Goal: Information Seeking & Learning: Learn about a topic

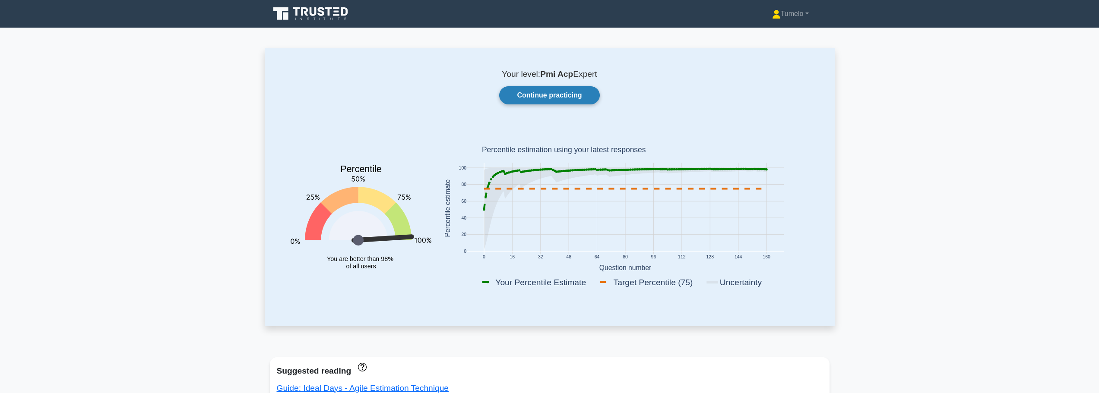
click at [561, 95] on link "Continue practicing" at bounding box center [549, 95] width 100 height 18
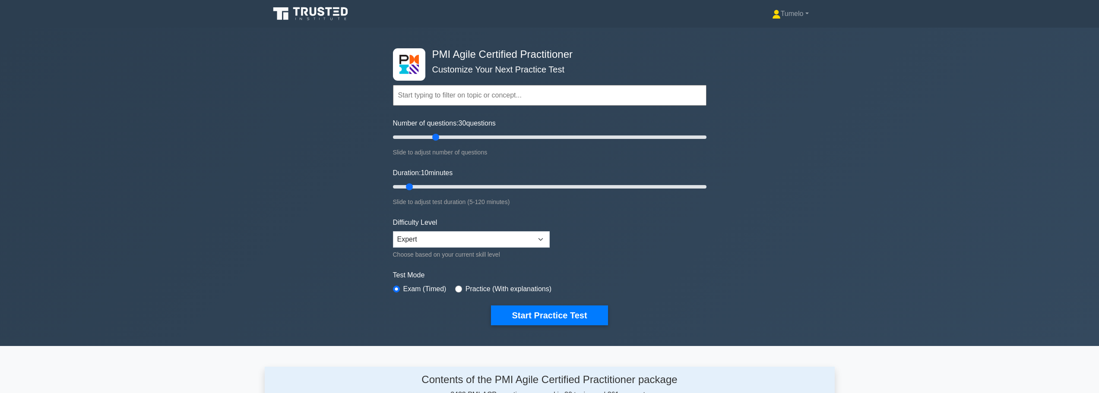
drag, startPoint x: 405, startPoint y: 135, endPoint x: 437, endPoint y: 140, distance: 32.3
type input "30"
click at [437, 140] on input "Number of questions: 30 questions" at bounding box center [550, 137] width 314 height 10
drag, startPoint x: 408, startPoint y: 185, endPoint x: 431, endPoint y: 185, distance: 22.9
type input "20"
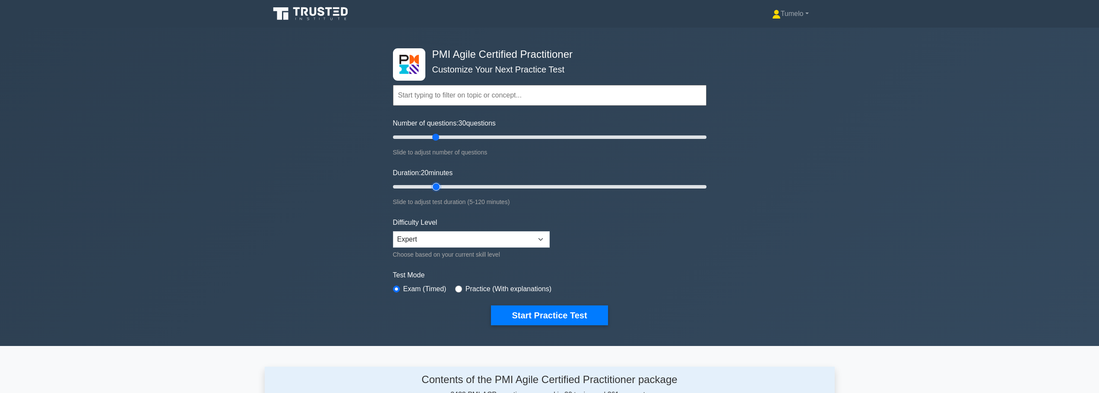
click at [431, 185] on input "Duration: 20 minutes" at bounding box center [550, 187] width 314 height 10
click at [554, 315] on button "Start Practice Test" at bounding box center [549, 316] width 117 height 20
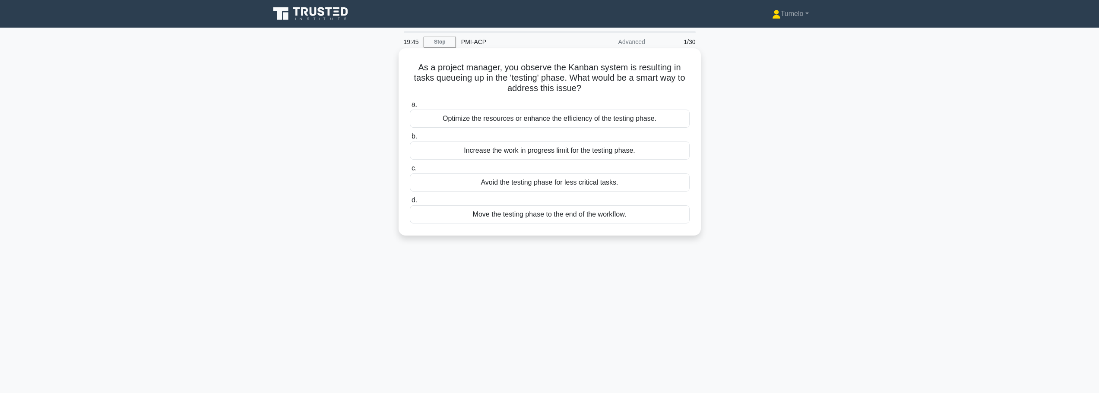
click at [572, 127] on div "Optimize the resources or enhance the efficiency of the testing phase." at bounding box center [550, 119] width 280 height 18
click at [410, 108] on input "a. Optimize the resources or enhance the efficiency of the testing phase." at bounding box center [410, 105] width 0 height 6
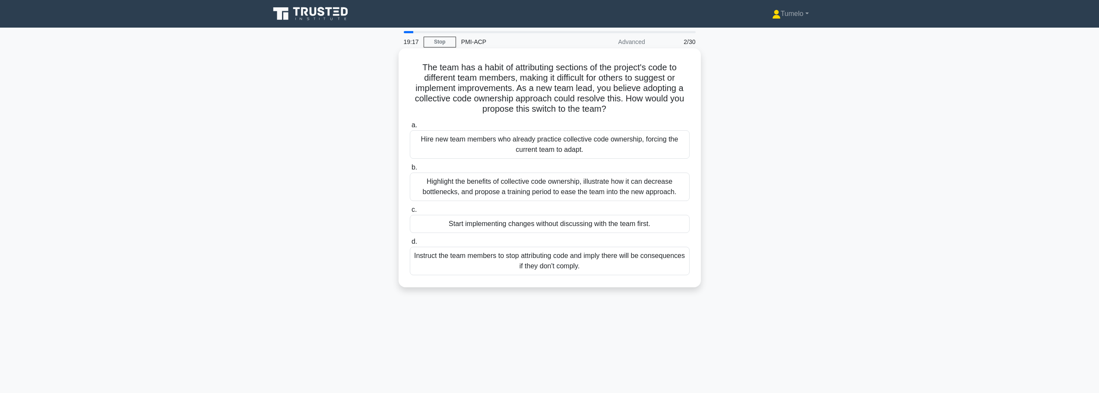
click at [555, 191] on div "Highlight the benefits of collective code ownership, illustrate how it can decr…" at bounding box center [550, 187] width 280 height 29
click at [410, 171] on input "b. Highlight the benefits of collective code ownership, illustrate how it can d…" at bounding box center [410, 168] width 0 height 6
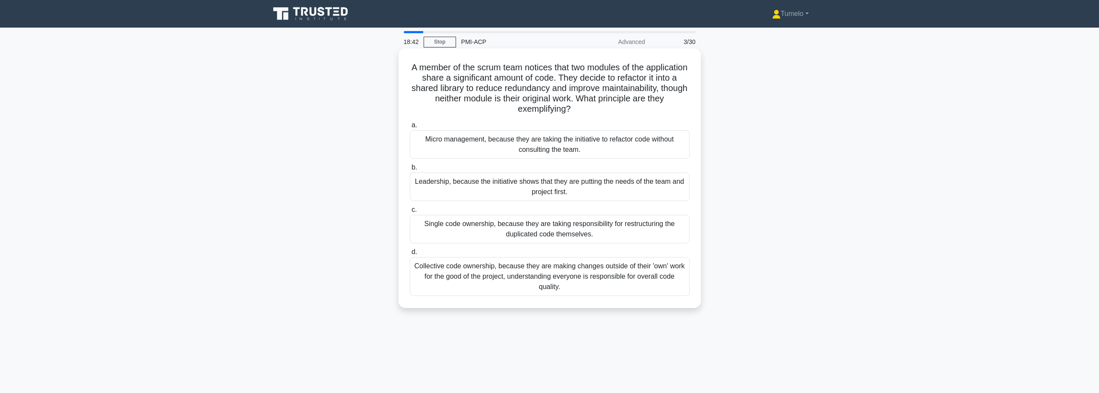
click at [553, 274] on div "Collective code ownership, because they are making changes outside of their 'ow…" at bounding box center [550, 276] width 280 height 39
click at [410, 255] on input "d. Collective code ownership, because they are making changes outside of their …" at bounding box center [410, 253] width 0 height 6
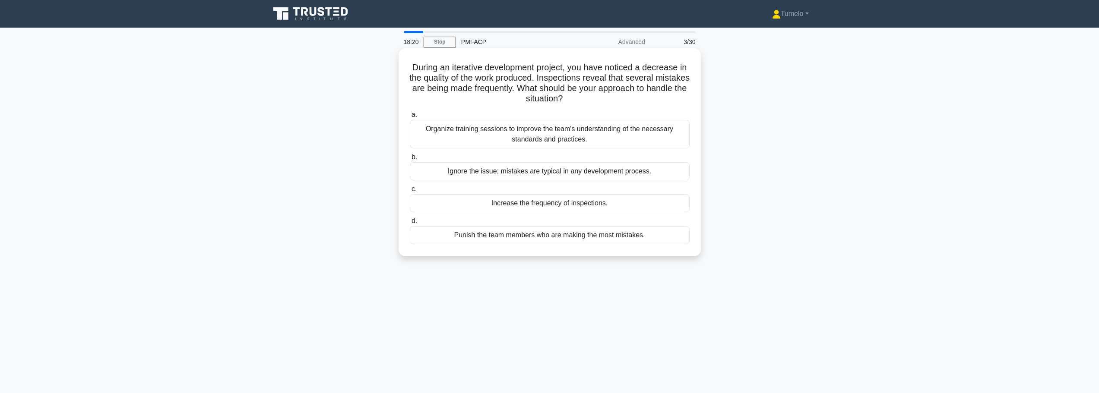
click at [596, 138] on div "Organize training sessions to improve the team's understanding of the necessary…" at bounding box center [550, 134] width 280 height 29
click at [410, 118] on input "a. Organize training sessions to improve the team's understanding of the necess…" at bounding box center [410, 115] width 0 height 6
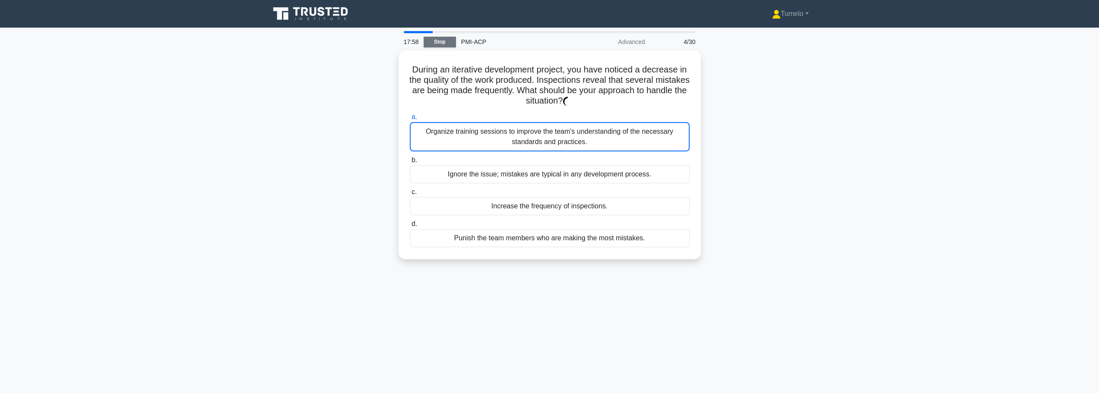
click at [440, 42] on link "Stop" at bounding box center [440, 42] width 32 height 11
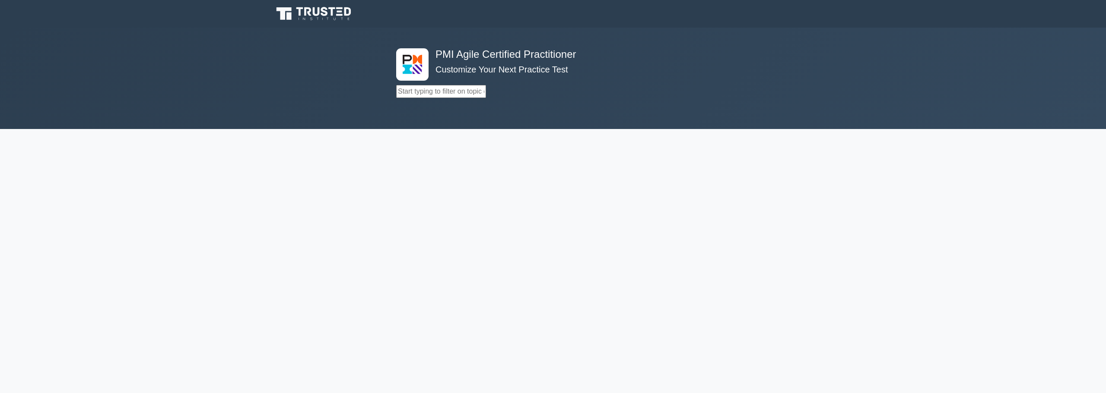
select select "expert"
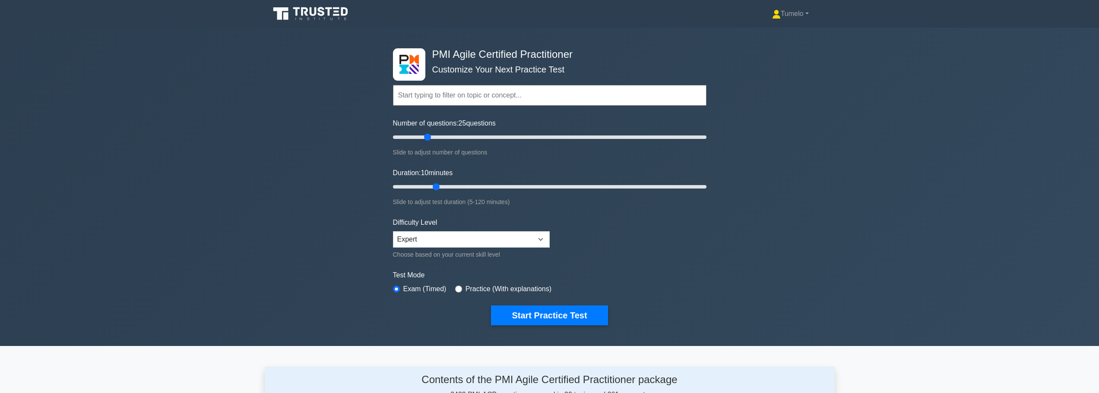
drag, startPoint x: 437, startPoint y: 138, endPoint x: 428, endPoint y: 140, distance: 9.2
type input "25"
click at [428, 140] on input "Number of questions: 25 questions" at bounding box center [550, 137] width 314 height 10
drag, startPoint x: 435, startPoint y: 187, endPoint x: 417, endPoint y: 187, distance: 17.7
type input "15"
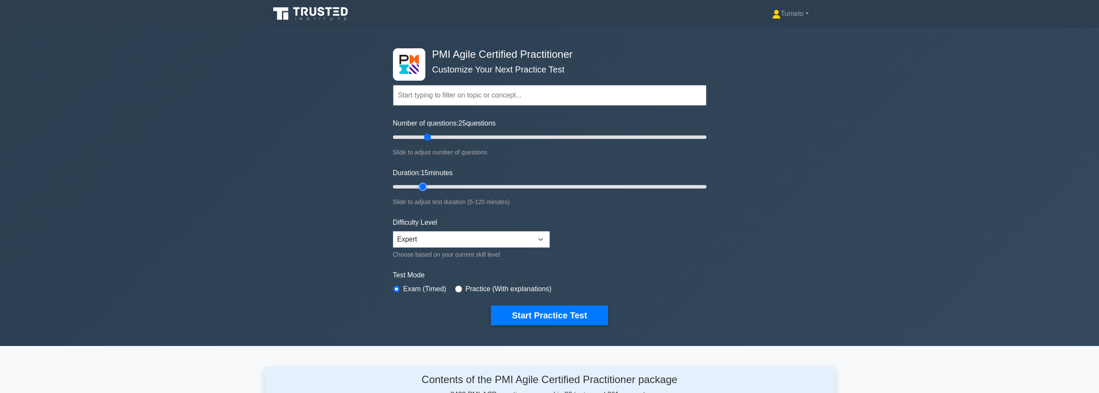
click at [417, 187] on input "Duration: 15 minutes" at bounding box center [550, 187] width 314 height 10
click at [547, 312] on button "Start Practice Test" at bounding box center [549, 316] width 117 height 20
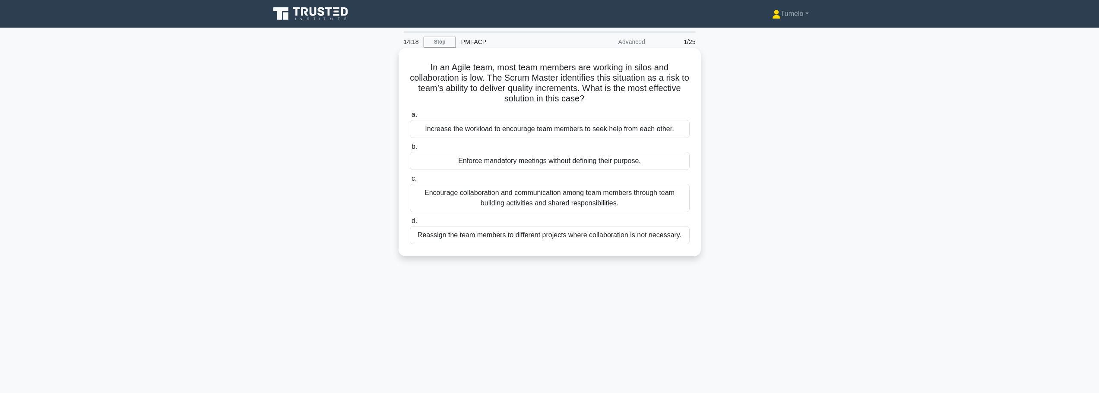
click at [525, 202] on div "Encourage collaboration and communication among team members through team build…" at bounding box center [550, 198] width 280 height 29
click at [410, 182] on input "c. Encourage collaboration and communication among team members through team bu…" at bounding box center [410, 179] width 0 height 6
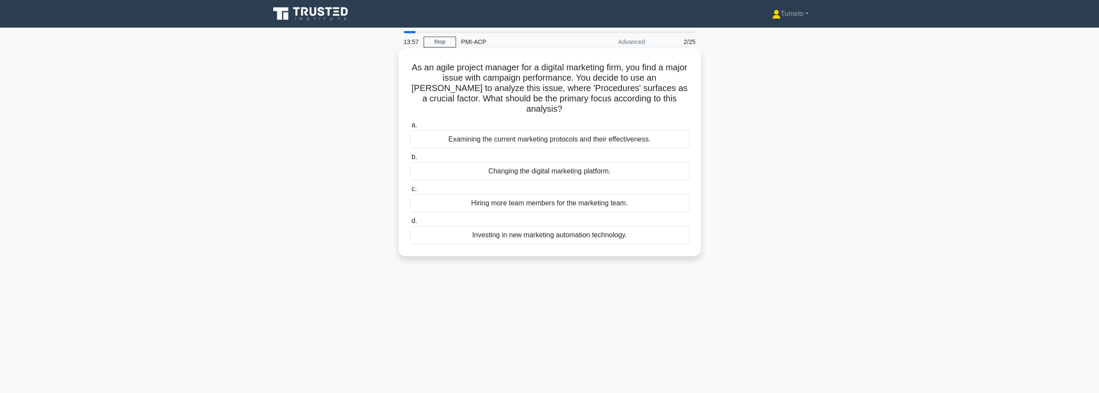
click at [543, 130] on div "Examining the current marketing protocols and their effectiveness." at bounding box center [550, 139] width 280 height 18
click at [410, 128] on input "a. Examining the current marketing protocols and their effectiveness." at bounding box center [410, 126] width 0 height 6
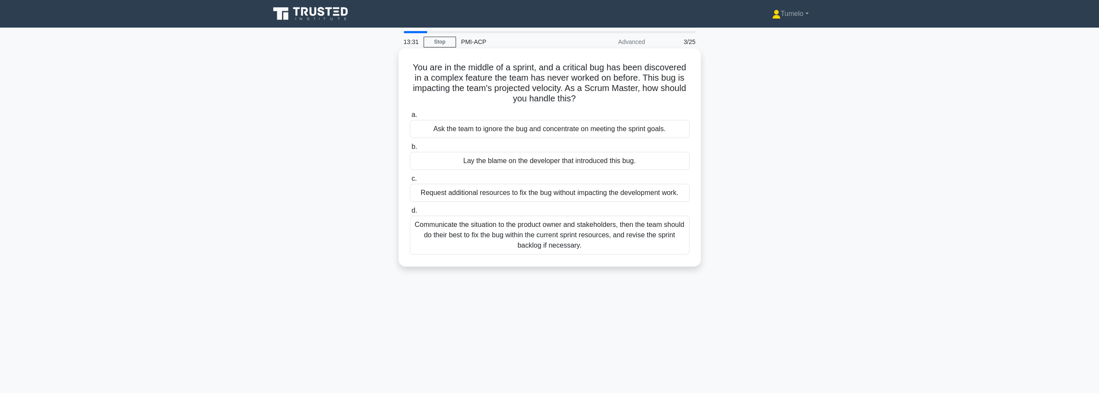
click at [583, 236] on div "Communicate the situation to the product owner and stakeholders, then the team …" at bounding box center [550, 235] width 280 height 39
click at [410, 214] on input "d. Communicate the situation to the product owner and stakeholders, then the te…" at bounding box center [410, 211] width 0 height 6
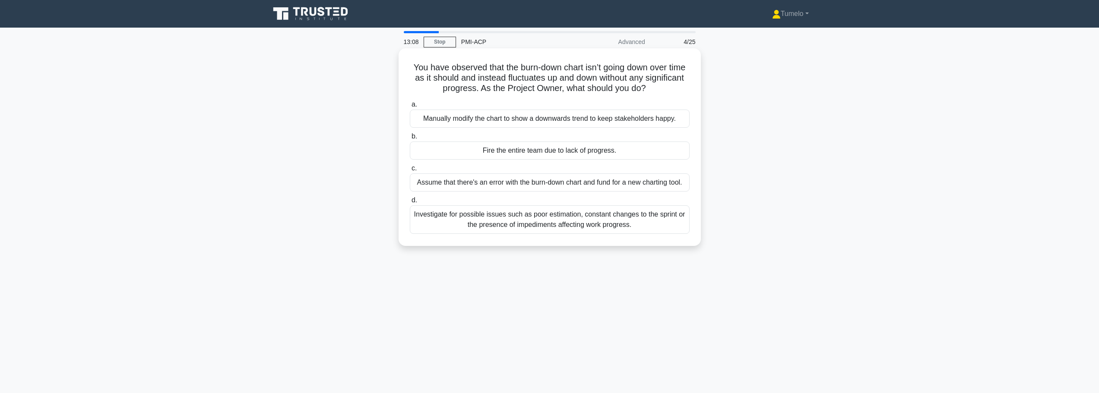
click at [536, 217] on div "Investigate for possible issues such as poor estimation, constant changes to th…" at bounding box center [550, 220] width 280 height 29
click at [410, 203] on input "d. Investigate for possible issues such as poor estimation, constant changes to…" at bounding box center [410, 201] width 0 height 6
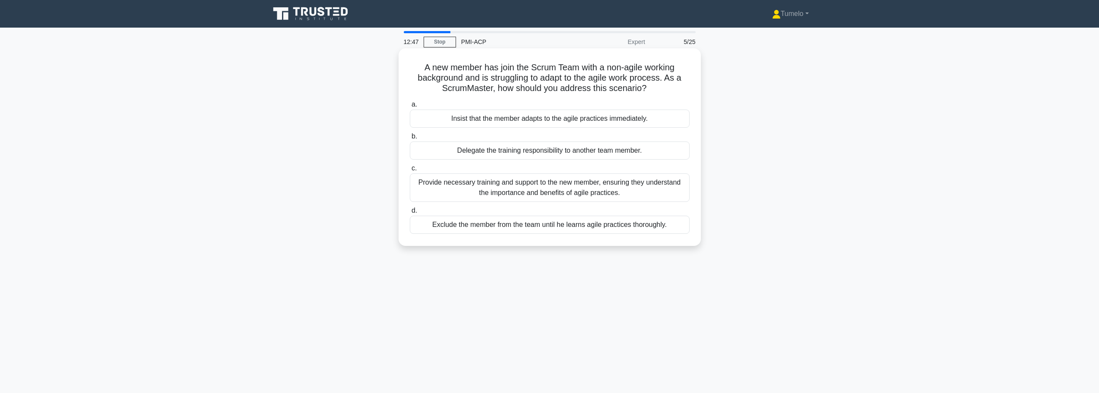
click at [526, 191] on div "Provide necessary training and support to the new member, ensuring they underst…" at bounding box center [550, 188] width 280 height 29
click at [410, 171] on input "c. Provide necessary training and support to the new member, ensuring they unde…" at bounding box center [410, 169] width 0 height 6
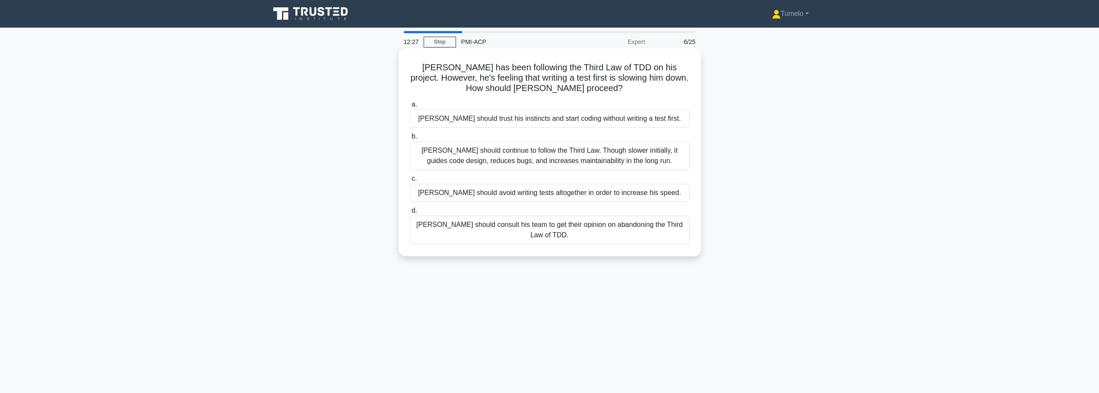
click at [539, 155] on div "Dave should continue to follow the Third Law. Though slower initially, it guide…" at bounding box center [550, 156] width 280 height 29
click at [410, 140] on input "b. Dave should continue to follow the Third Law. Though slower initially, it gu…" at bounding box center [410, 137] width 0 height 6
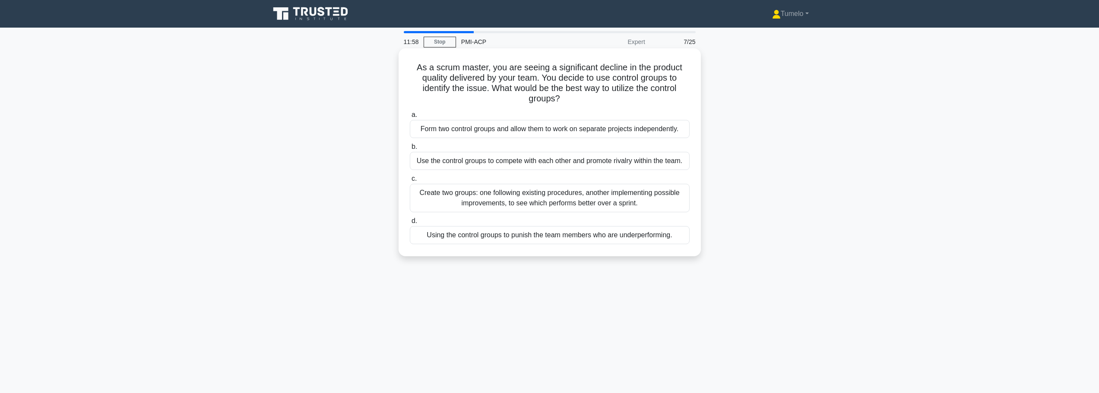
click at [554, 201] on div "Create two groups: one following existing procedures, another implementing poss…" at bounding box center [550, 198] width 280 height 29
click at [410, 182] on input "c. Create two groups: one following existing procedures, another implementing p…" at bounding box center [410, 179] width 0 height 6
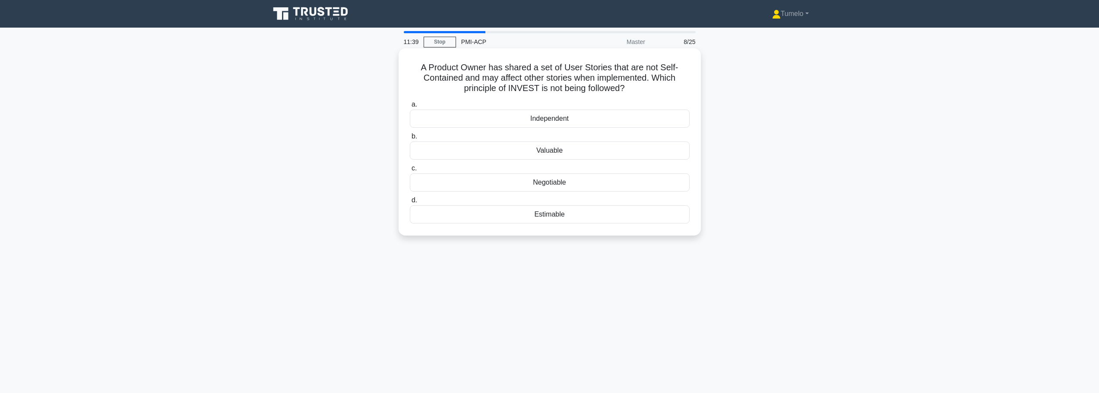
click at [561, 118] on div "Independent" at bounding box center [550, 119] width 280 height 18
click at [410, 108] on input "a. Independent" at bounding box center [410, 105] width 0 height 6
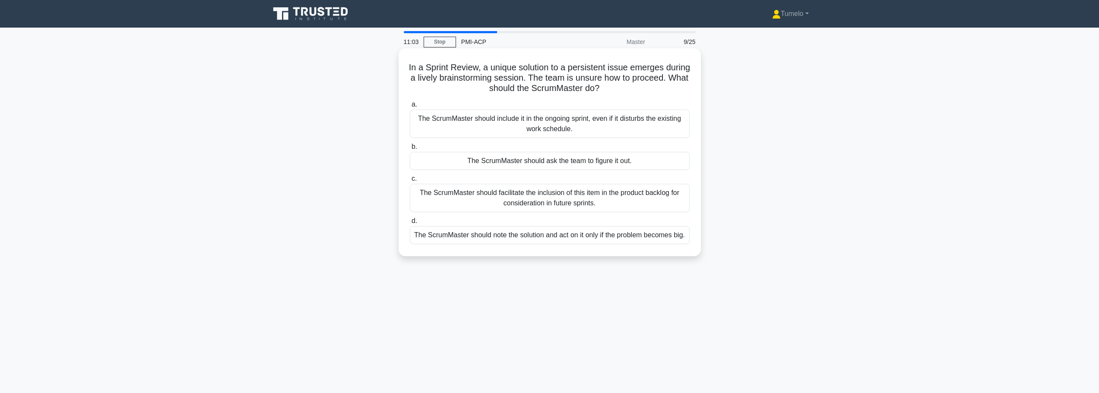
click at [577, 201] on div "The ScrumMaster should facilitate the inclusion of this item in the product bac…" at bounding box center [550, 198] width 280 height 29
click at [410, 182] on input "c. The ScrumMaster should facilitate the inclusion of this item in the product …" at bounding box center [410, 179] width 0 height 6
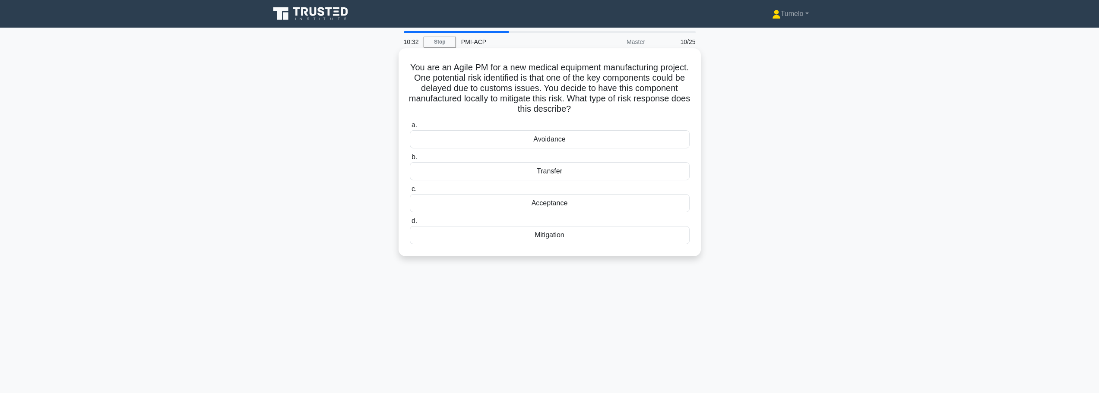
click at [558, 238] on div "Mitigation" at bounding box center [550, 235] width 280 height 18
click at [410, 224] on input "d. Mitigation" at bounding box center [410, 222] width 0 height 6
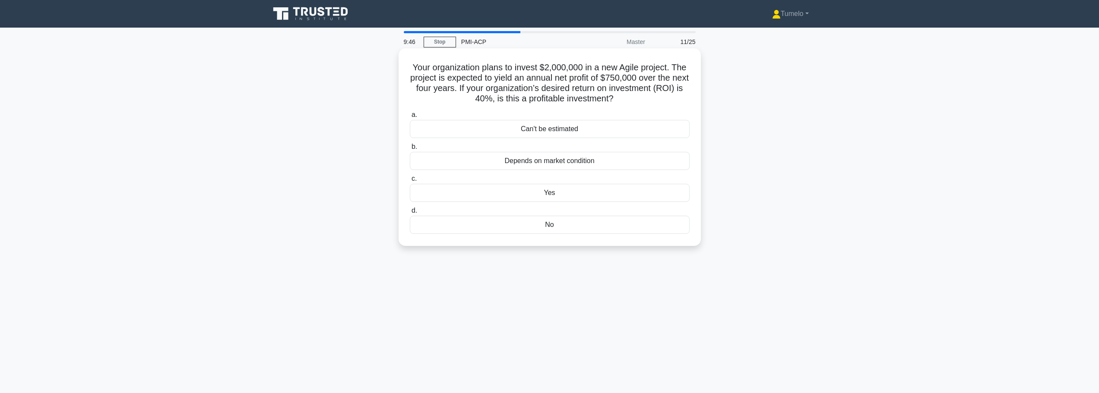
click at [552, 197] on div "Yes" at bounding box center [550, 193] width 280 height 18
click at [410, 182] on input "c. Yes" at bounding box center [410, 179] width 0 height 6
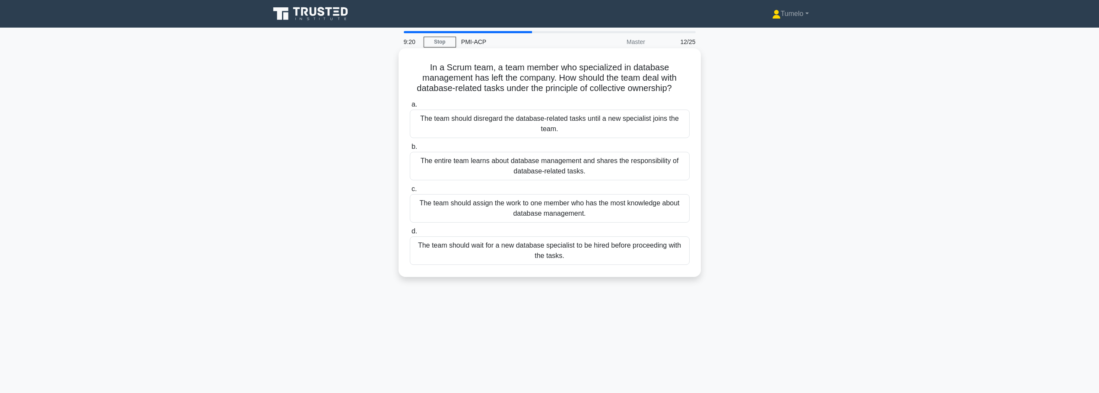
click at [592, 174] on div "The entire team learns about database management and shares the responsibility …" at bounding box center [550, 166] width 280 height 29
click at [410, 150] on input "b. The entire team learns about database management and shares the responsibili…" at bounding box center [410, 147] width 0 height 6
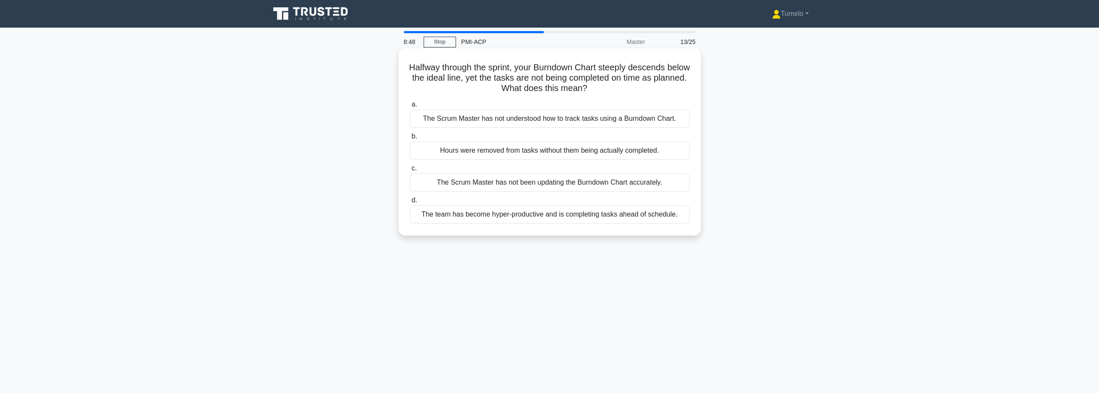
click at [530, 183] on div "The Scrum Master has not been updating the Burndown Chart accurately." at bounding box center [550, 183] width 280 height 18
click at [410, 171] on input "c. The Scrum Master has not been updating the Burndown Chart accurately." at bounding box center [410, 169] width 0 height 6
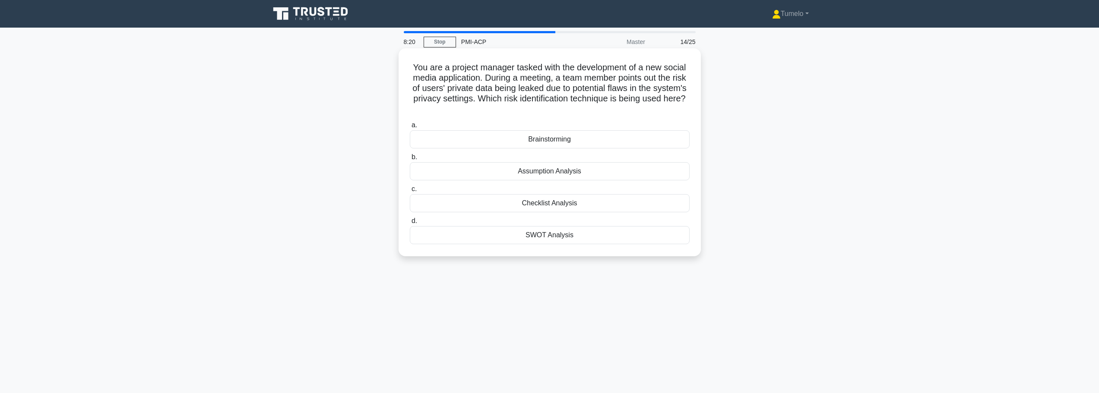
click at [550, 141] on div "Brainstorming" at bounding box center [550, 139] width 280 height 18
click at [410, 128] on input "a. Brainstorming" at bounding box center [410, 126] width 0 height 6
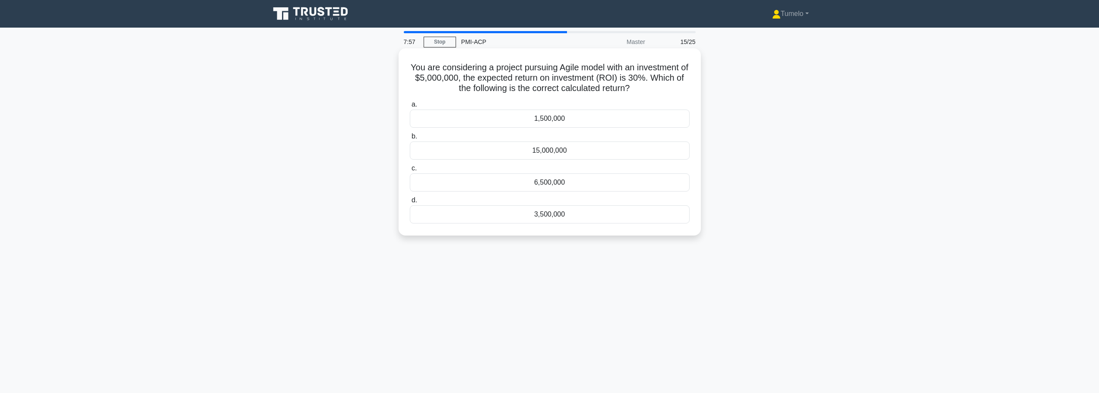
click at [473, 123] on div "1,500,000" at bounding box center [550, 119] width 280 height 18
click at [410, 108] on input "a. 1,500,000" at bounding box center [410, 105] width 0 height 6
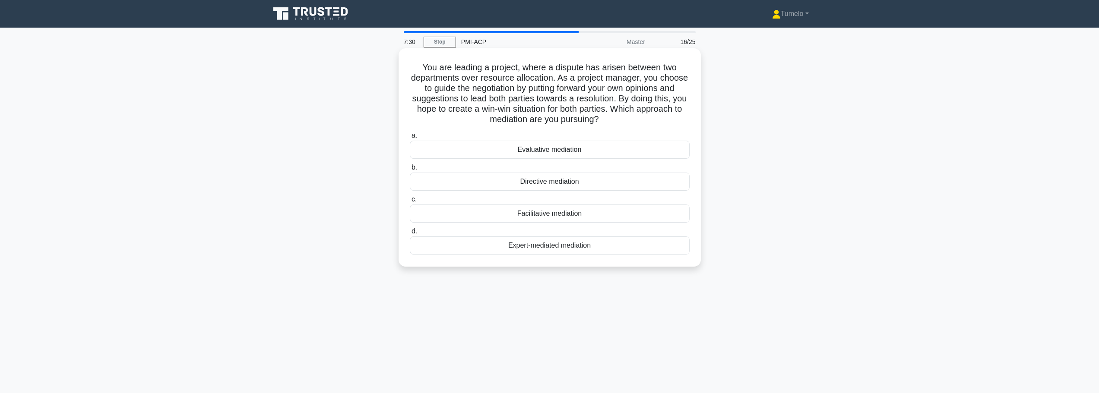
click at [543, 183] on div "Directive mediation" at bounding box center [550, 182] width 280 height 18
click at [410, 171] on input "b. Directive mediation" at bounding box center [410, 168] width 0 height 6
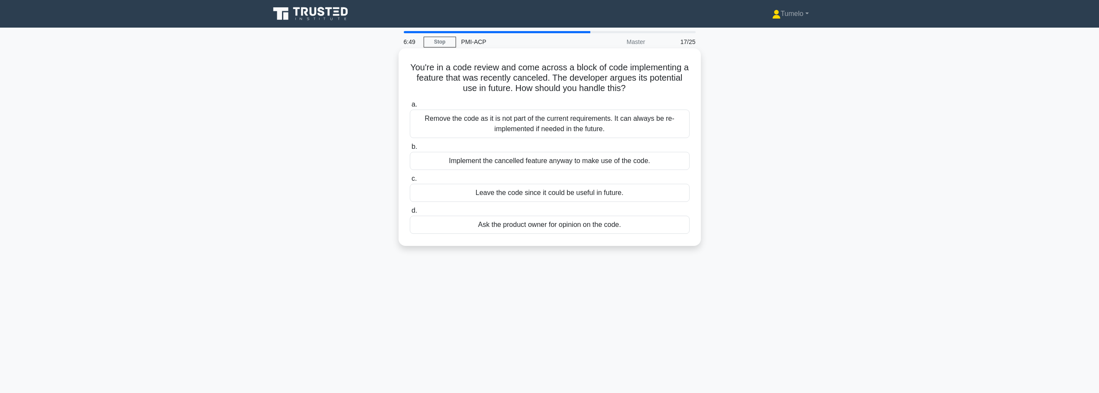
click at [524, 229] on div "Ask the product owner for opinion on the code." at bounding box center [550, 225] width 280 height 18
click at [410, 214] on input "d. Ask the product owner for opinion on the code." at bounding box center [410, 211] width 0 height 6
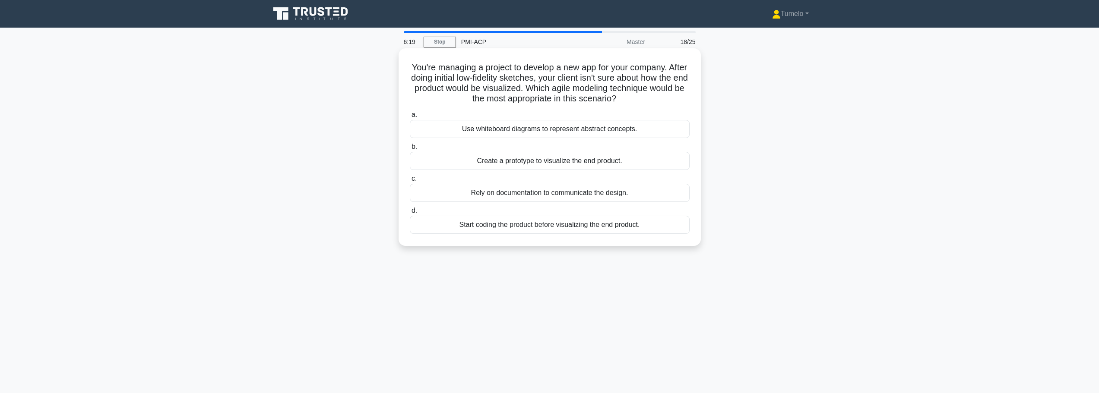
click at [555, 162] on div "Create a prototype to visualize the end product." at bounding box center [550, 161] width 280 height 18
click at [410, 150] on input "b. Create a prototype to visualize the end product." at bounding box center [410, 147] width 0 height 6
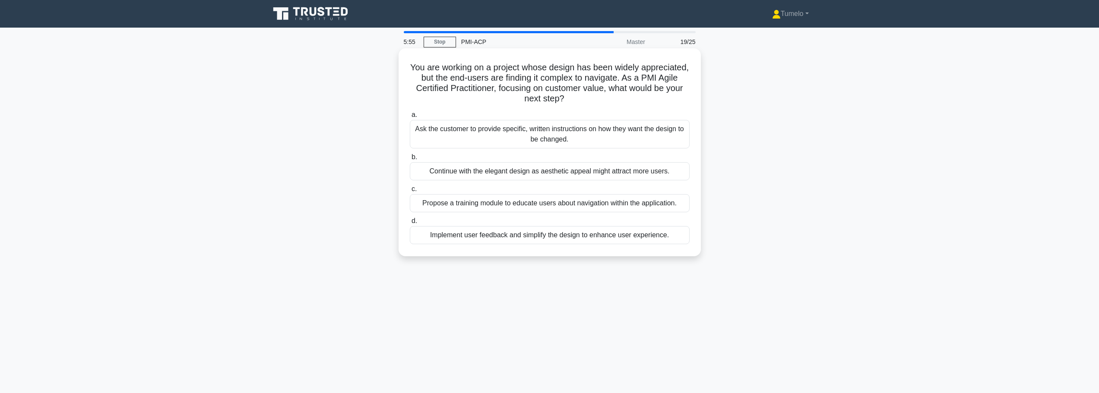
click at [543, 136] on div "Ask the customer to provide specific, written instructions on how they want the…" at bounding box center [550, 134] width 280 height 29
click at [410, 118] on input "a. Ask the customer to provide specific, written instructions on how they want …" at bounding box center [410, 115] width 0 height 6
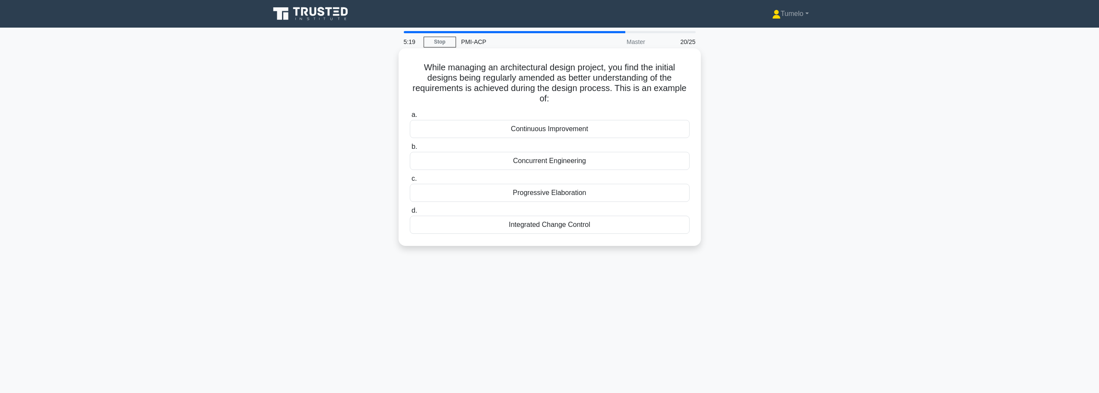
click at [563, 130] on div "Continuous Improvement" at bounding box center [550, 129] width 280 height 18
click at [410, 118] on input "a. Continuous Improvement" at bounding box center [410, 115] width 0 height 6
click at [577, 226] on div "27.6 hours" at bounding box center [550, 225] width 280 height 18
click at [410, 214] on input "d. 27.6 hours" at bounding box center [410, 211] width 0 height 6
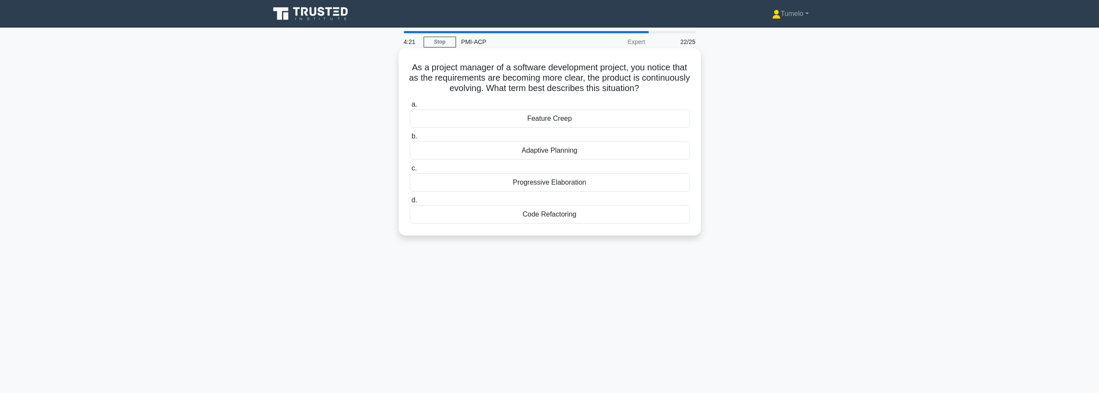
click at [576, 184] on div "Progressive Elaboration" at bounding box center [550, 183] width 280 height 18
click at [410, 171] on input "c. Progressive Elaboration" at bounding box center [410, 169] width 0 height 6
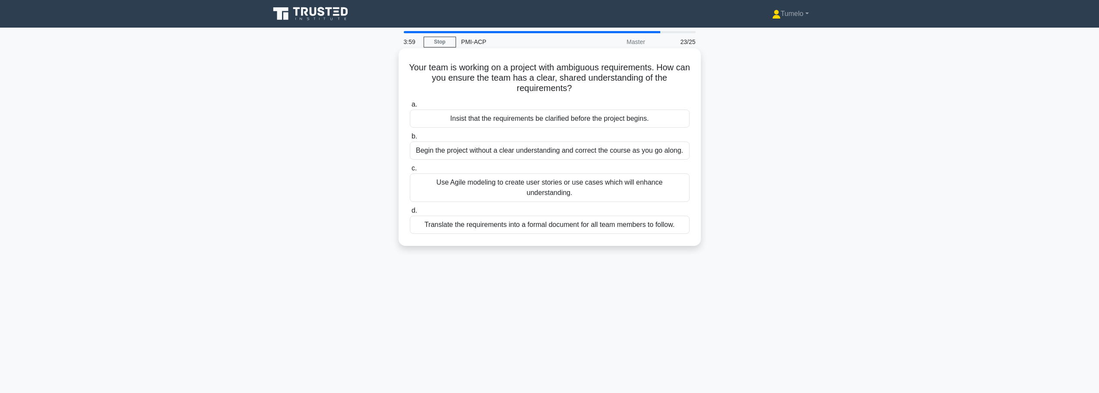
click at [584, 182] on div "Use Agile modeling to create user stories or use cases which will enhance under…" at bounding box center [550, 188] width 280 height 29
click at [410, 171] on input "c. Use Agile modeling to create user stories or use cases which will enhance un…" at bounding box center [410, 169] width 0 height 6
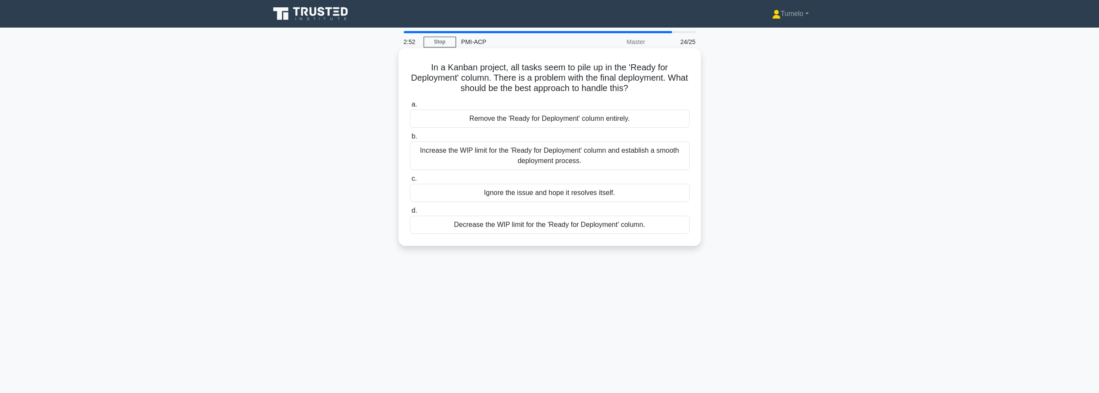
click at [560, 151] on div "Increase the WIP limit for the 'Ready for Deployment' column and establish a sm…" at bounding box center [550, 156] width 280 height 29
click at [410, 140] on input "b. Increase the WIP limit for the 'Ready for Deployment' column and establish a…" at bounding box center [410, 137] width 0 height 6
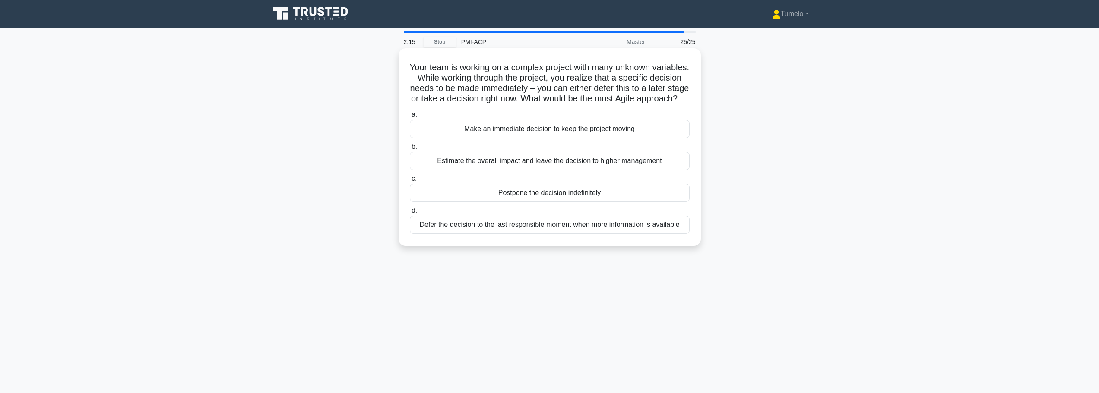
click at [563, 234] on div "Defer the decision to the last responsible moment when more information is avai…" at bounding box center [550, 225] width 280 height 18
click at [410, 214] on input "d. Defer the decision to the last responsible moment when more information is a…" at bounding box center [410, 211] width 0 height 6
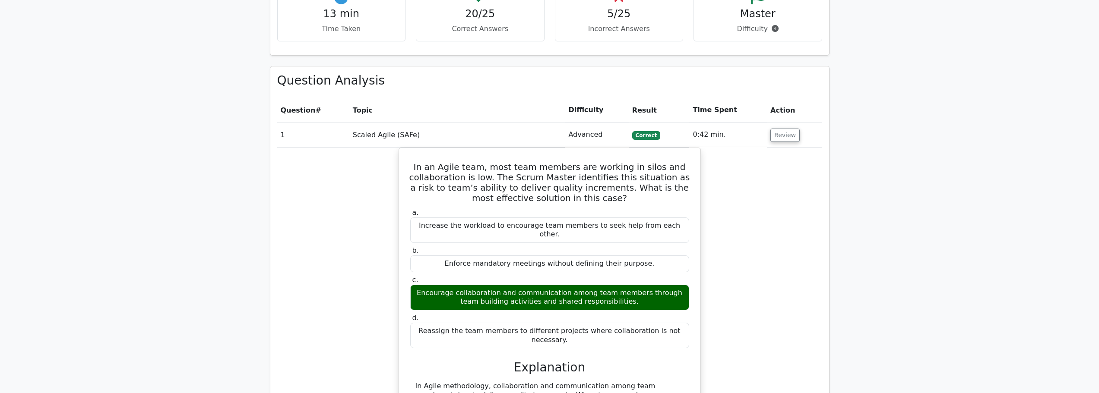
scroll to position [691, 0]
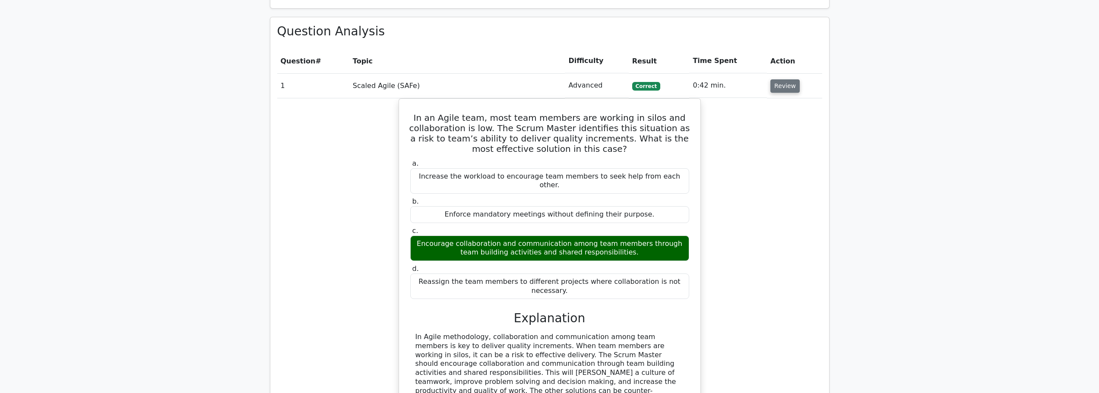
click at [786, 88] on button "Review" at bounding box center [785, 85] width 29 height 13
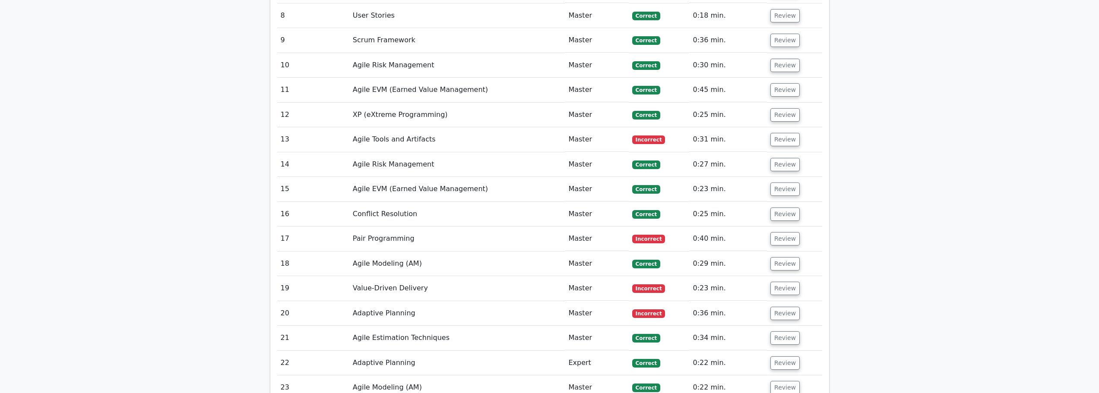
scroll to position [950, 0]
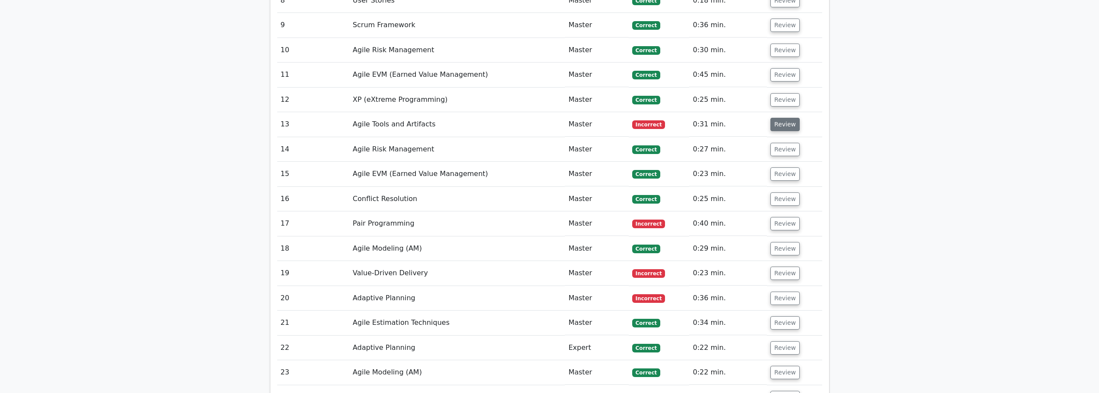
click at [784, 128] on button "Review" at bounding box center [785, 124] width 29 height 13
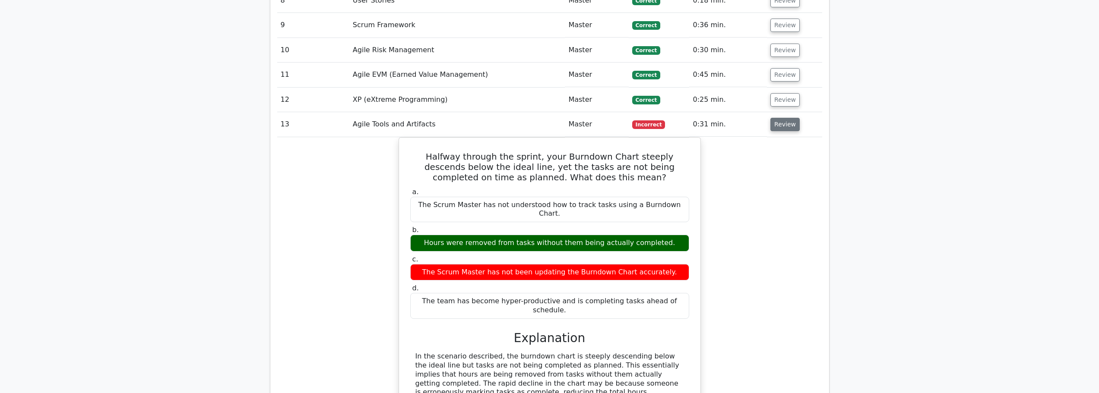
click at [787, 128] on button "Review" at bounding box center [785, 124] width 29 height 13
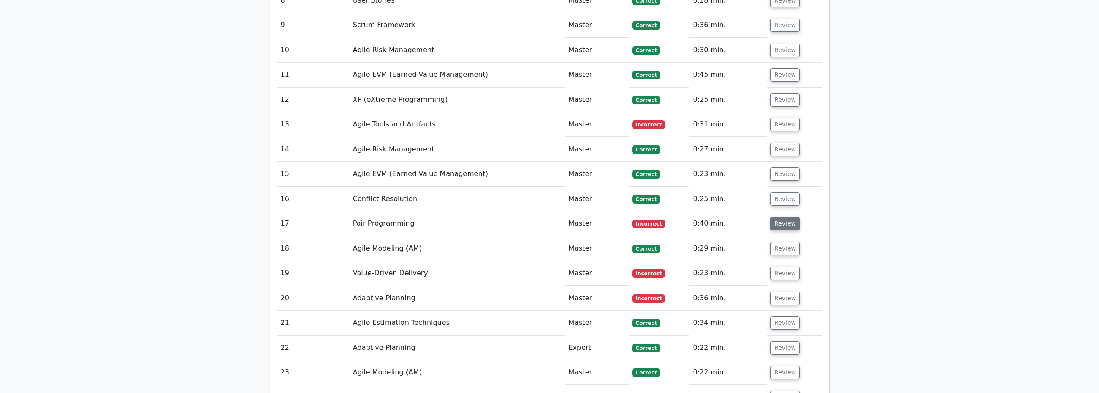
click at [781, 227] on button "Review" at bounding box center [785, 223] width 29 height 13
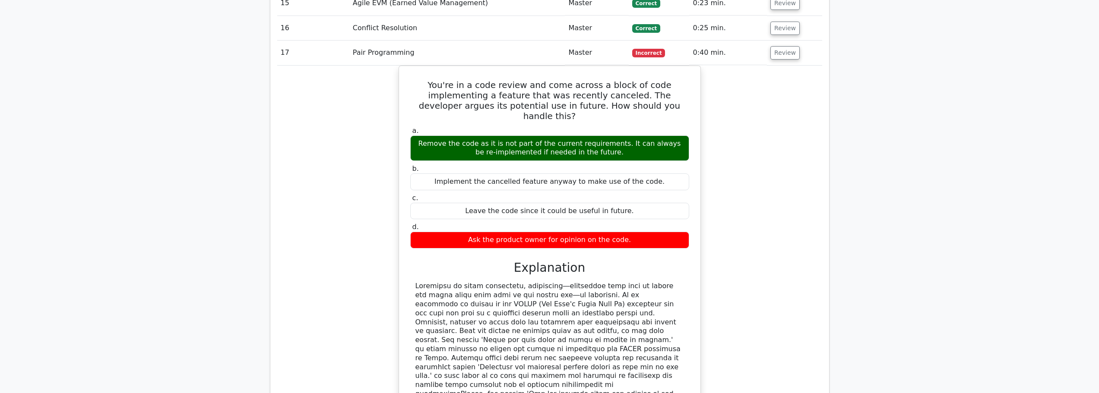
scroll to position [1123, 0]
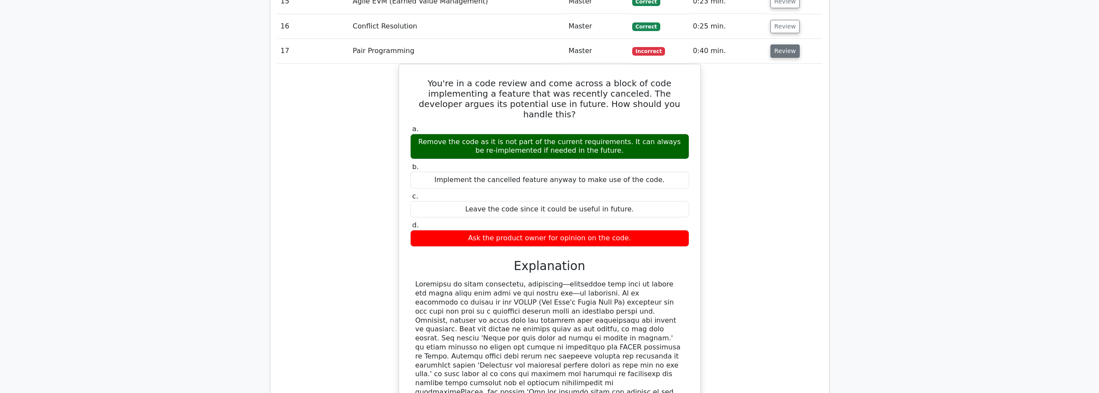
click at [785, 55] on button "Review" at bounding box center [785, 50] width 29 height 13
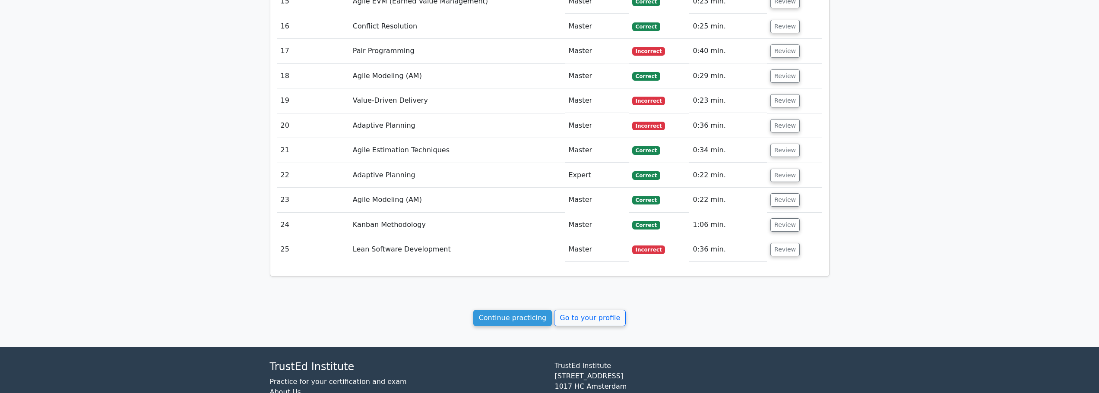
scroll to position [1080, 0]
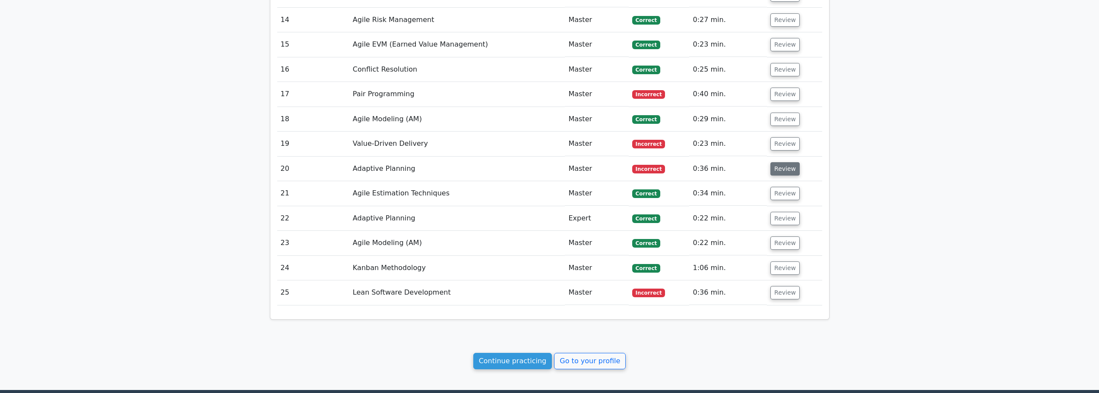
click at [786, 173] on button "Review" at bounding box center [785, 168] width 29 height 13
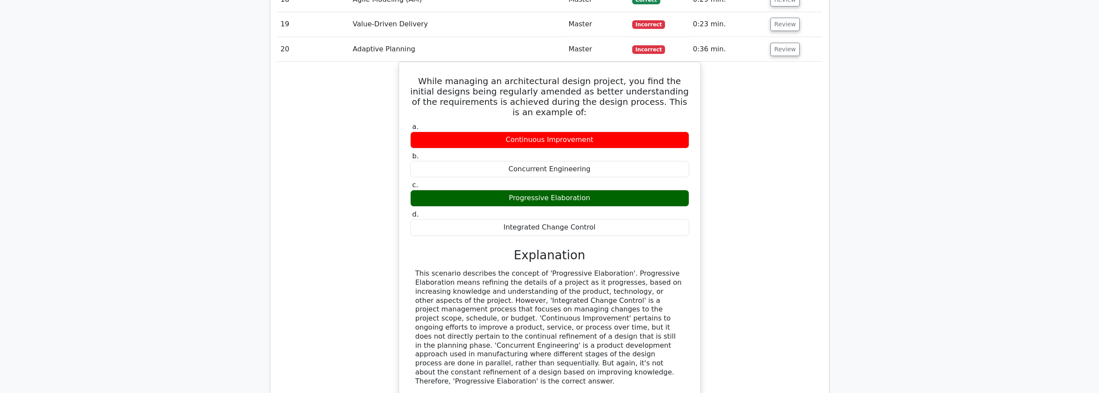
scroll to position [1209, 0]
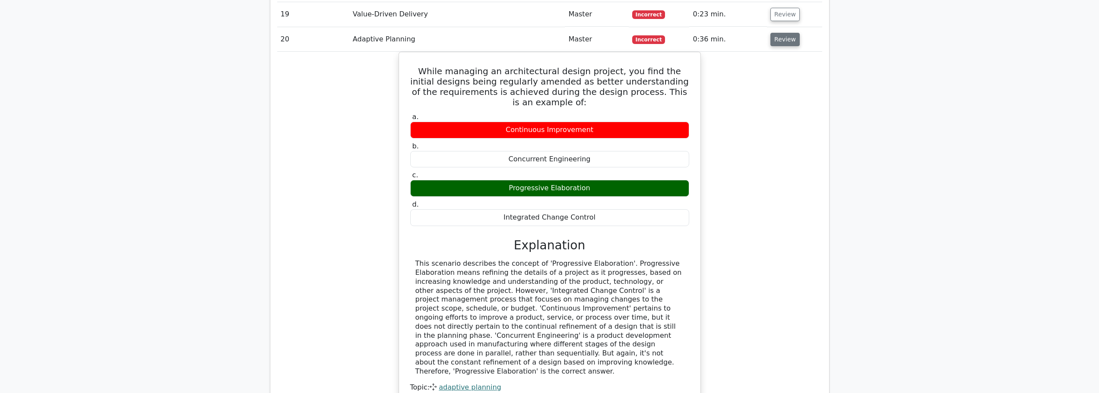
click at [789, 41] on button "Review" at bounding box center [785, 39] width 29 height 13
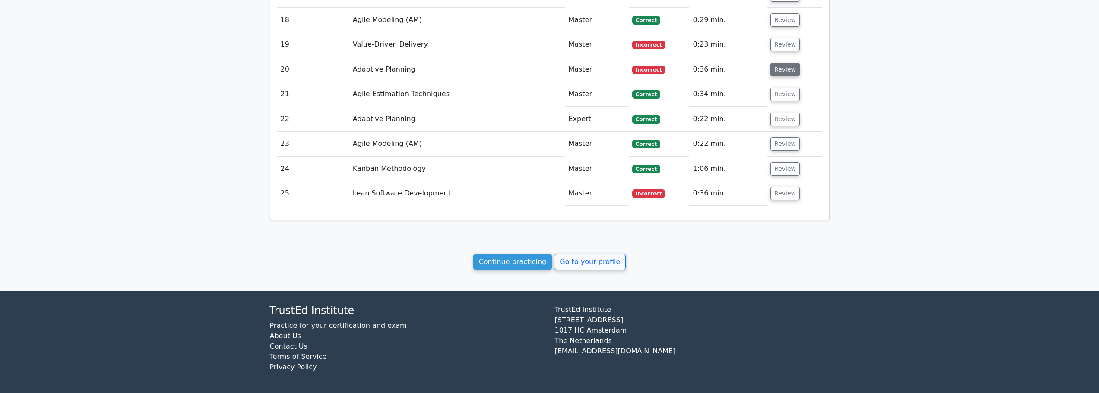
scroll to position [1179, 0]
click at [790, 72] on button "Review" at bounding box center [785, 69] width 29 height 13
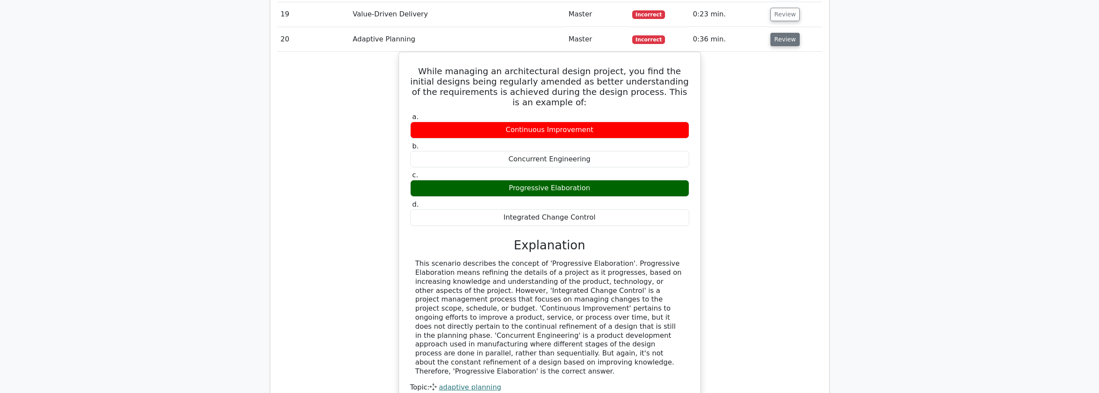
click at [786, 44] on button "Review" at bounding box center [785, 39] width 29 height 13
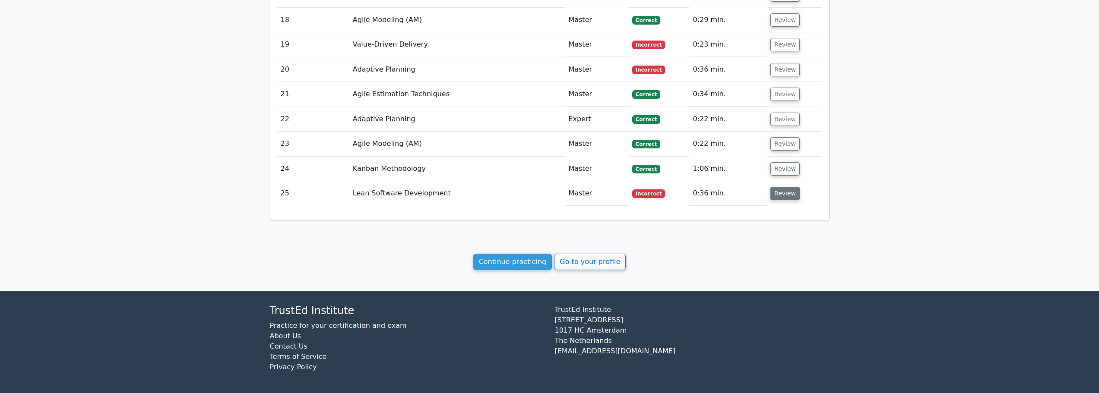
click at [782, 198] on button "Review" at bounding box center [785, 193] width 29 height 13
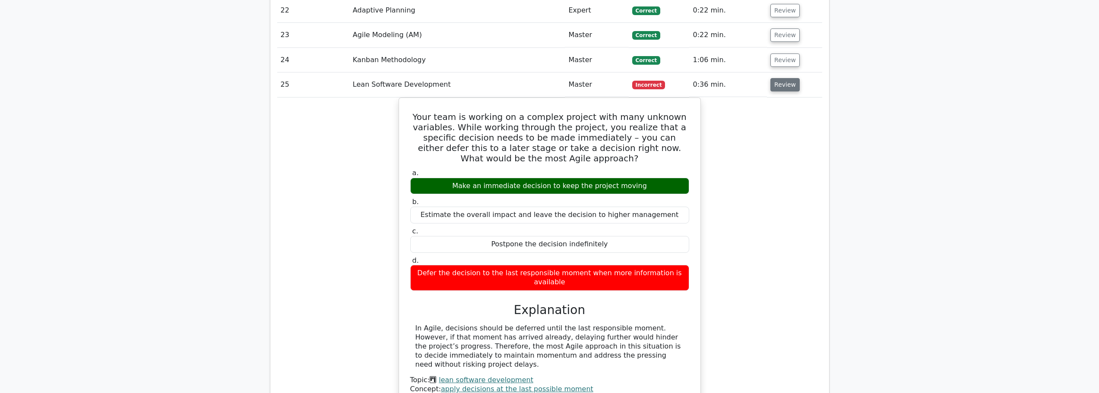
scroll to position [1309, 0]
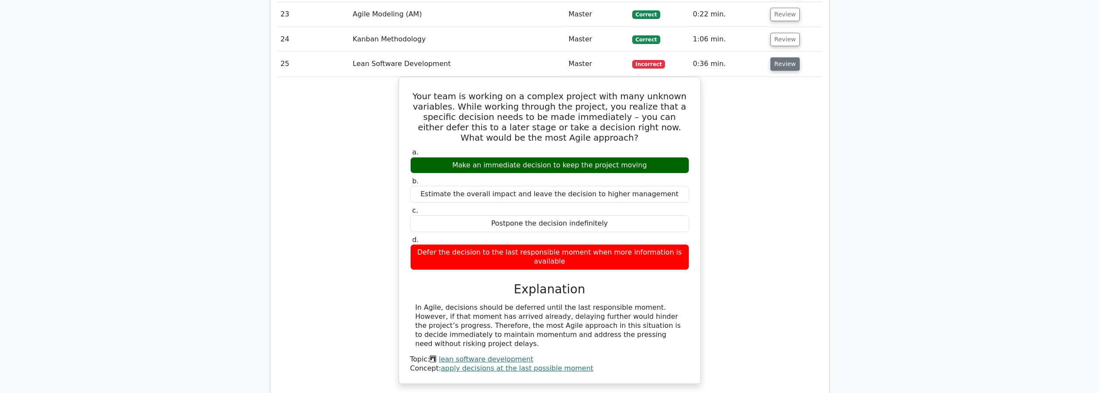
click at [786, 65] on button "Review" at bounding box center [785, 63] width 29 height 13
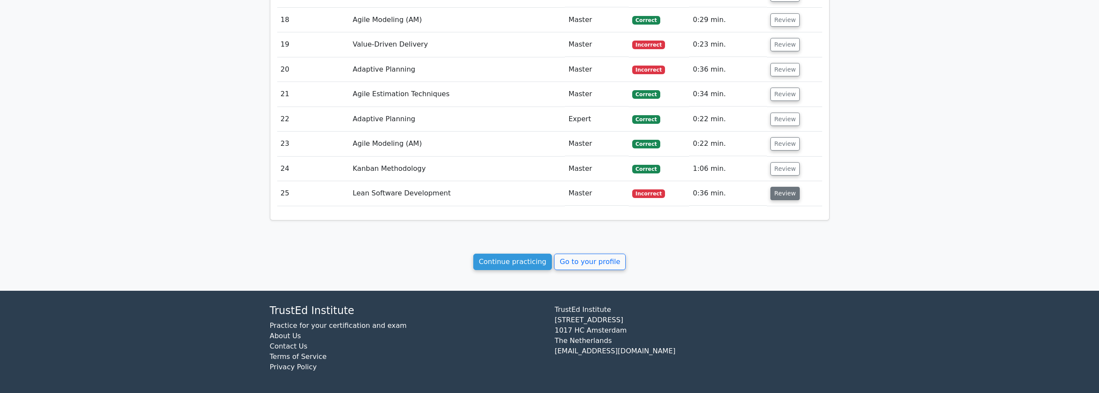
scroll to position [1179, 0]
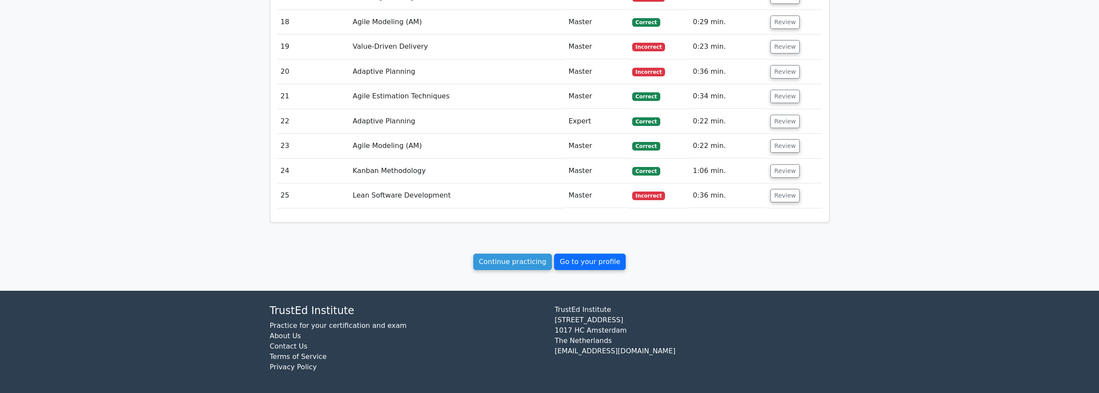
click at [590, 261] on link "Go to your profile" at bounding box center [590, 262] width 72 height 16
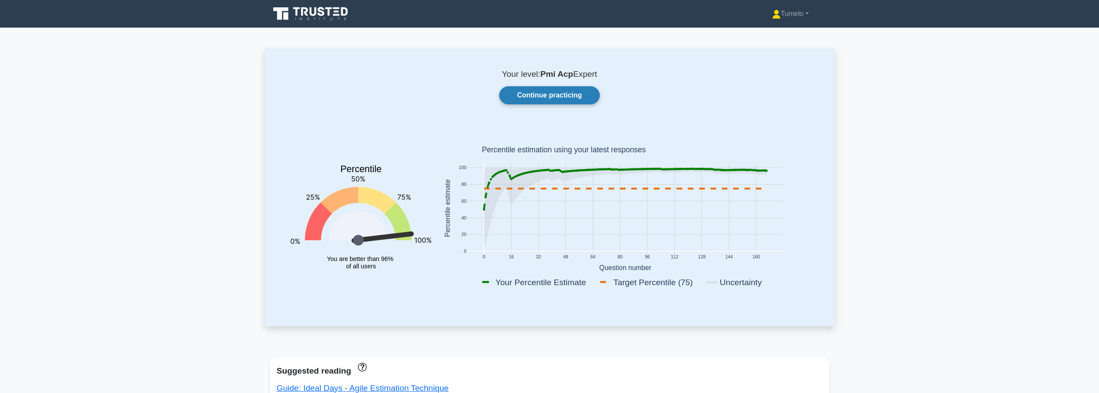
click at [551, 95] on link "Continue practicing" at bounding box center [549, 95] width 100 height 18
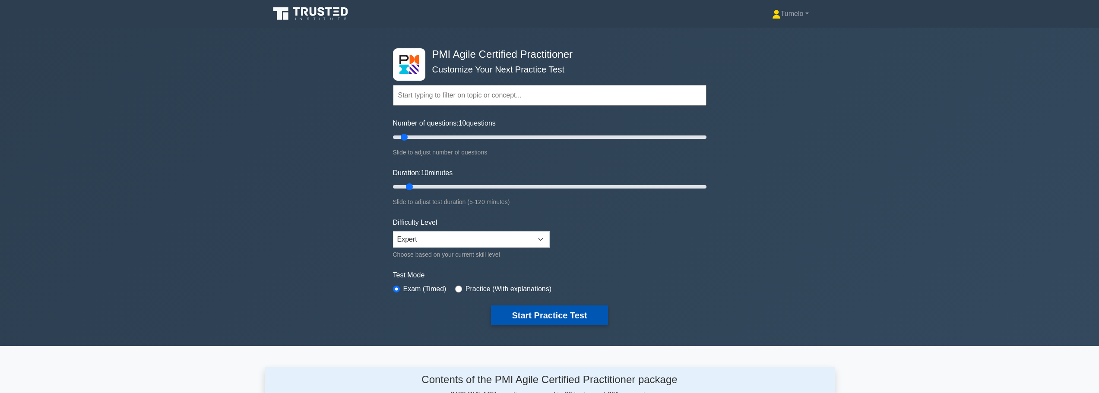
click at [547, 319] on button "Start Practice Test" at bounding box center [549, 316] width 117 height 20
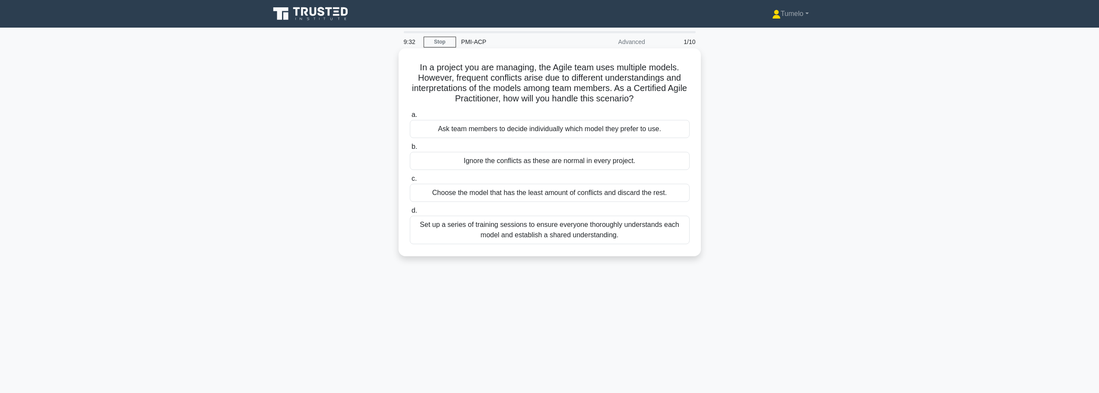
click at [531, 231] on div "Set up a series of training sessions to ensure everyone thoroughly understands …" at bounding box center [550, 230] width 280 height 29
click at [410, 214] on input "d. Set up a series of training sessions to ensure everyone thoroughly understan…" at bounding box center [410, 211] width 0 height 6
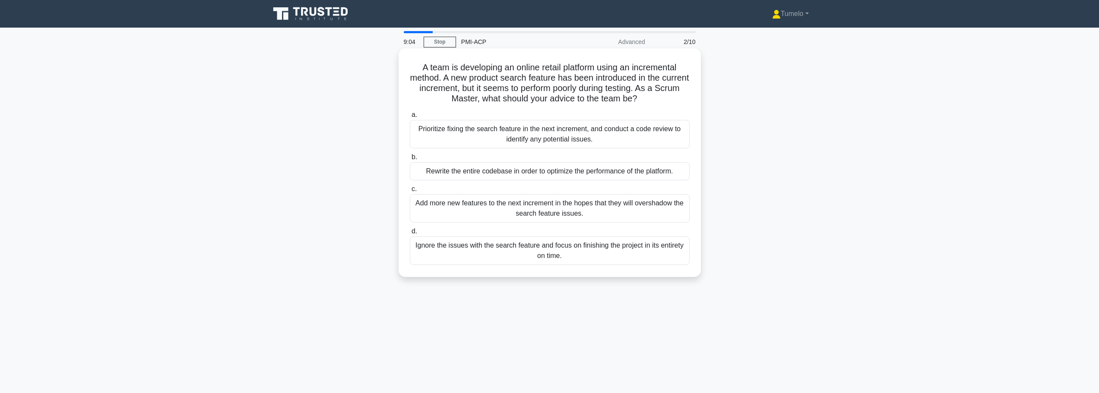
click at [592, 143] on div "Prioritize fixing the search feature in the next increment, and conduct a code …" at bounding box center [550, 134] width 280 height 29
click at [410, 118] on input "a. Prioritize fixing the search feature in the next increment, and conduct a co…" at bounding box center [410, 115] width 0 height 6
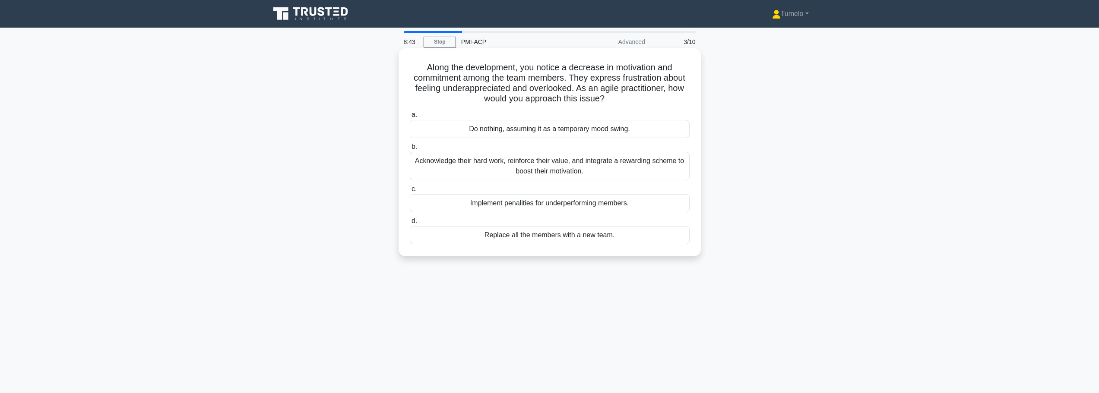
click at [579, 170] on div "Acknowledge their hard work, reinforce their value, and integrate a rewarding s…" at bounding box center [550, 166] width 280 height 29
click at [410, 150] on input "b. Acknowledge their hard work, reinforce their value, and integrate a rewardin…" at bounding box center [410, 147] width 0 height 6
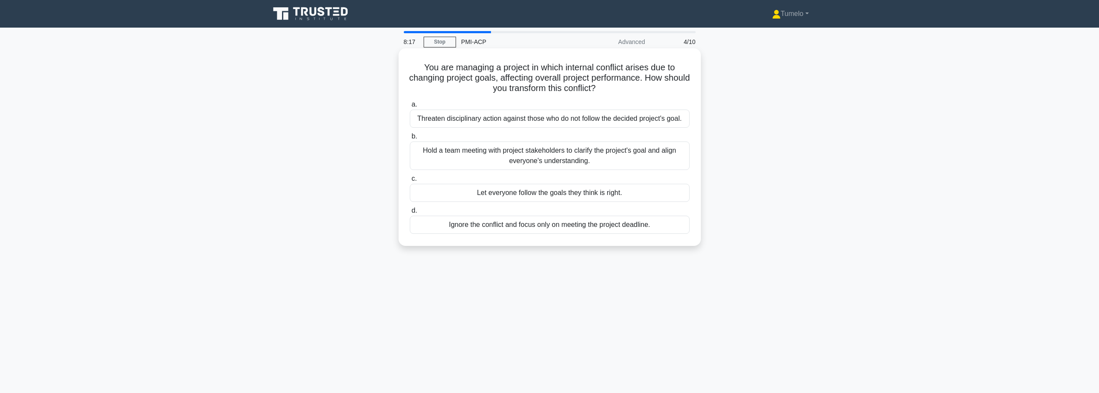
click at [535, 157] on div "Hold a team meeting with project stakeholders to clarify the project's goal and…" at bounding box center [550, 156] width 280 height 29
click at [410, 140] on input "b. Hold a team meeting with project stakeholders to clarify the project's goal …" at bounding box center [410, 137] width 0 height 6
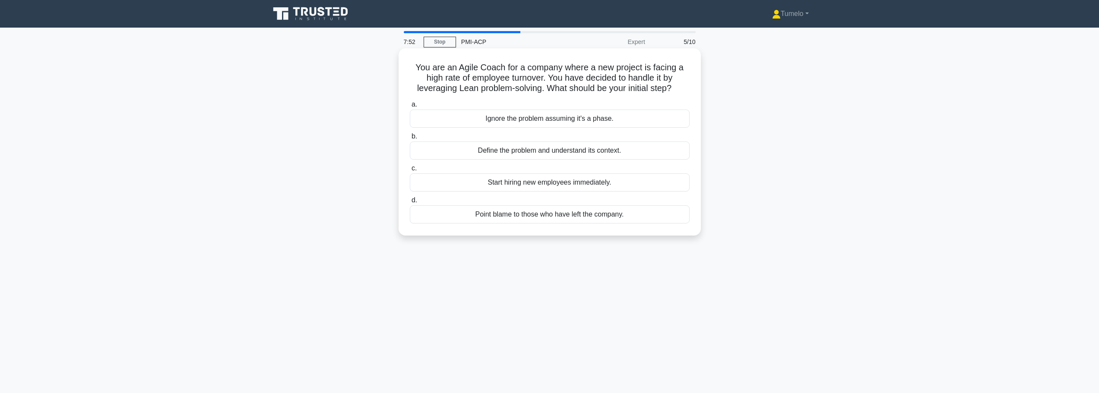
click at [508, 155] on div "Define the problem and understand its context." at bounding box center [550, 151] width 280 height 18
click at [410, 140] on input "b. Define the problem and understand its context." at bounding box center [410, 137] width 0 height 6
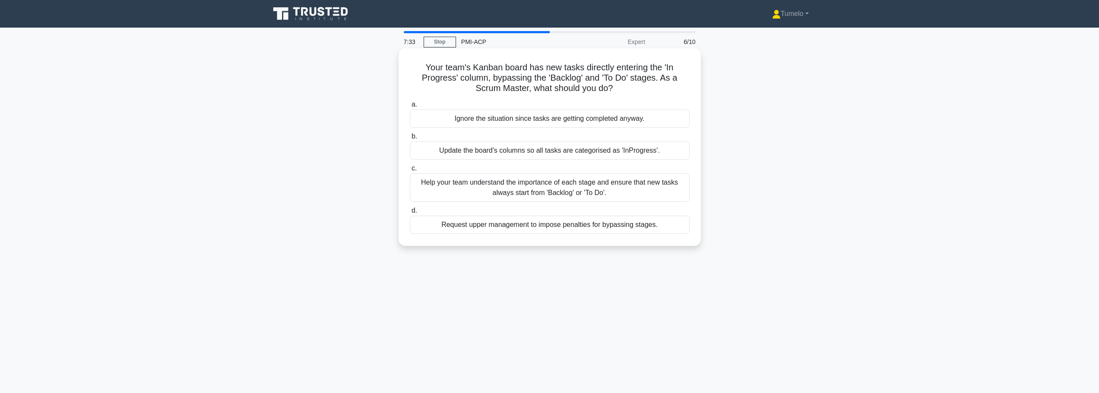
click at [615, 191] on div "Help your team understand the importance of each stage and ensure that new task…" at bounding box center [550, 188] width 280 height 29
click at [410, 171] on input "c. Help your team understand the importance of each stage and ensure that new t…" at bounding box center [410, 169] width 0 height 6
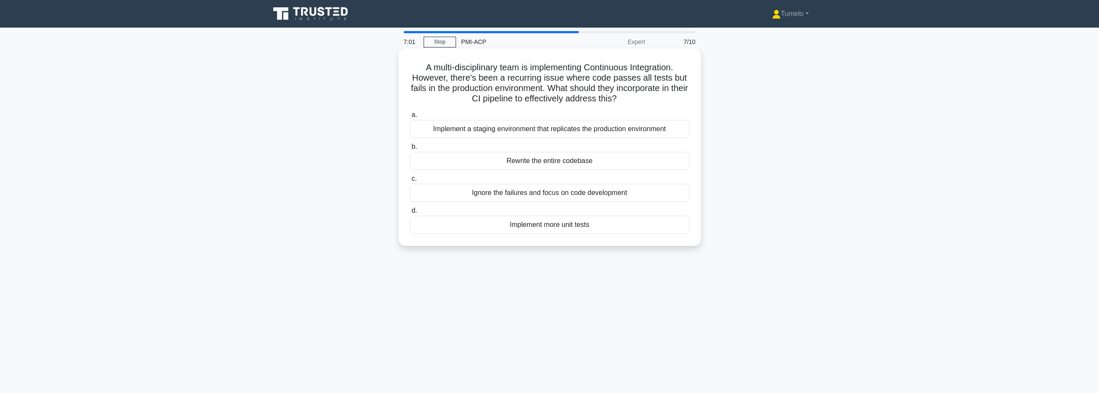
click at [525, 132] on div "Implement a staging environment that replicates the production environment" at bounding box center [550, 129] width 280 height 18
click at [410, 118] on input "a. Implement a staging environment that replicates the production environment" at bounding box center [410, 115] width 0 height 6
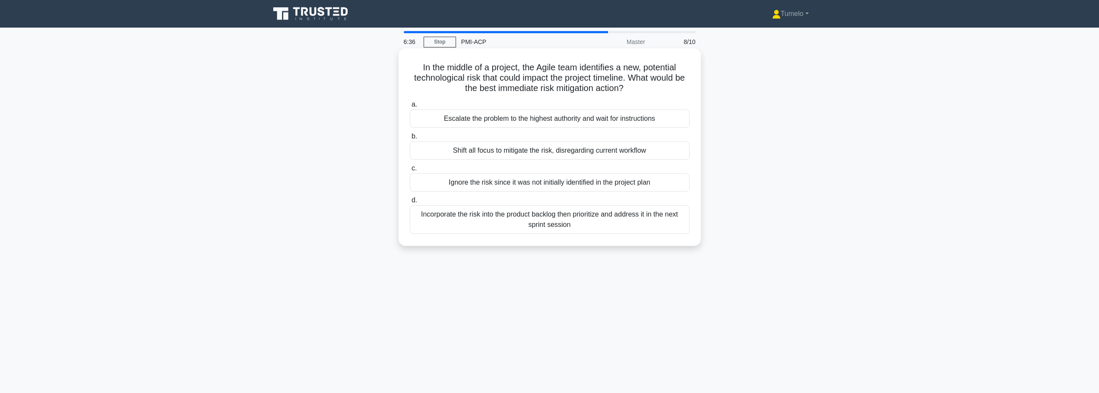
click at [534, 225] on div "Incorporate the risk into the product backlog then prioritize and address it in…" at bounding box center [550, 220] width 280 height 29
click at [410, 203] on input "d. Incorporate the risk into the product backlog then prioritize and address it…" at bounding box center [410, 201] width 0 height 6
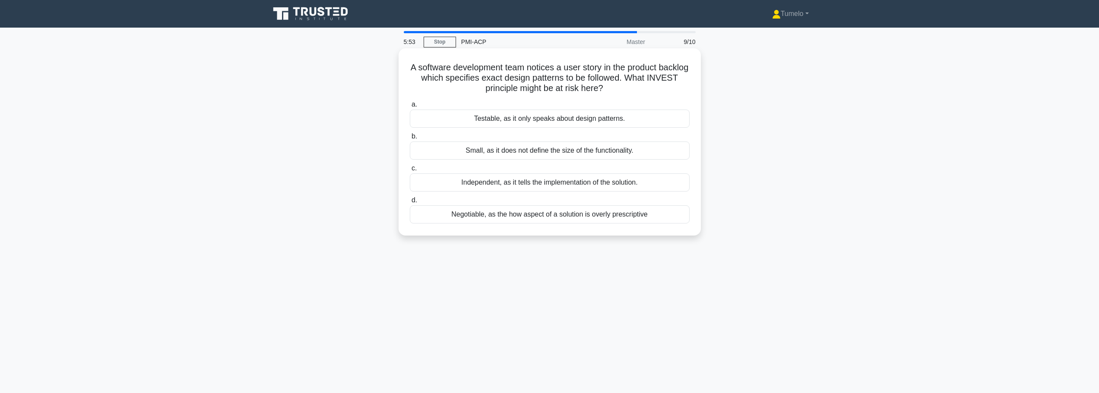
click at [528, 214] on div "Negotiable, as the how aspect of a solution is overly prescriptive" at bounding box center [550, 215] width 280 height 18
click at [410, 203] on input "d. Negotiable, as the how aspect of a solution is overly prescriptive" at bounding box center [410, 201] width 0 height 6
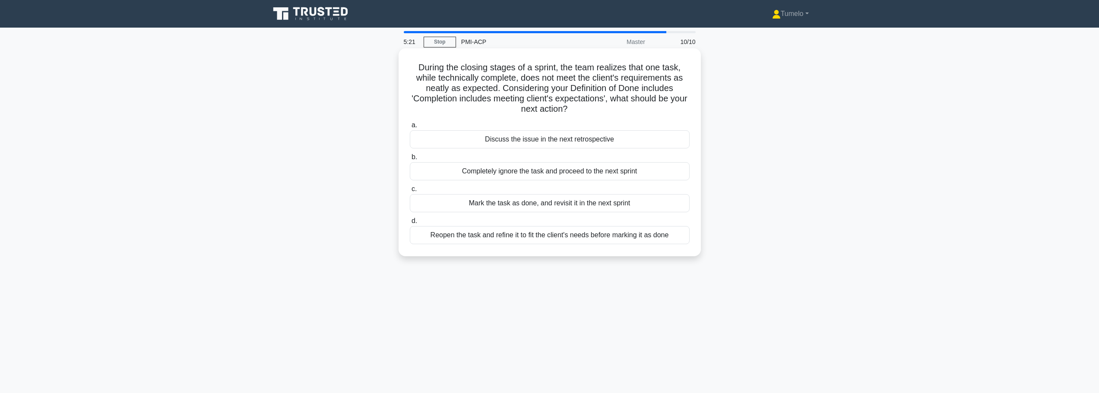
click at [546, 235] on div "Reopen the task and refine it to fit the client's needs before marking it as do…" at bounding box center [550, 235] width 280 height 18
click at [410, 224] on input "d. Reopen the task and refine it to fit the client's needs before marking it as…" at bounding box center [410, 222] width 0 height 6
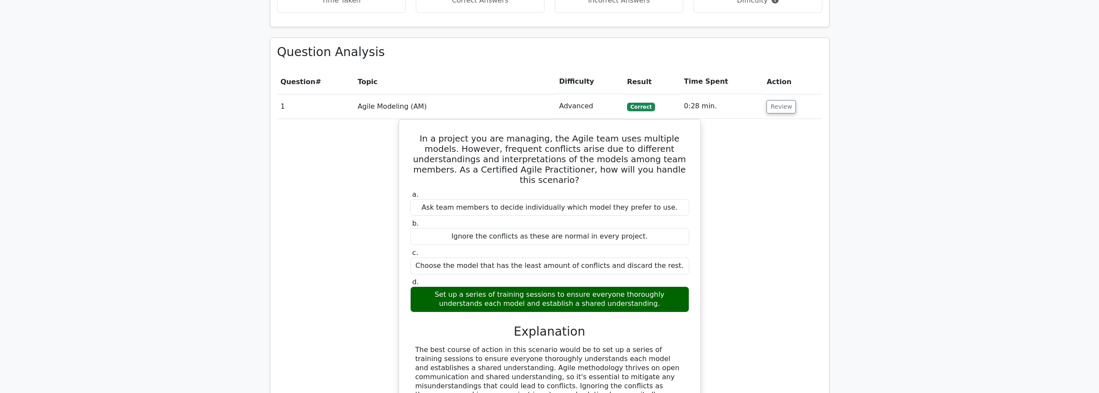
scroll to position [475, 0]
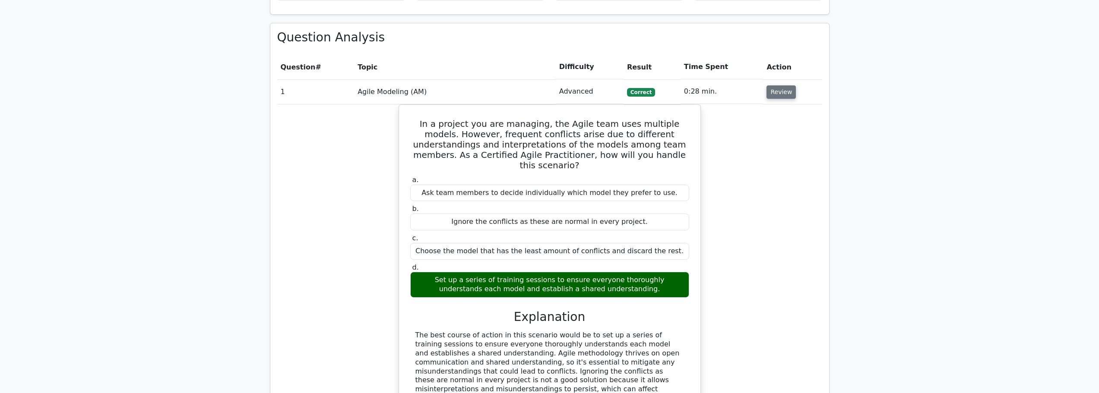
click at [784, 91] on button "Review" at bounding box center [781, 92] width 29 height 13
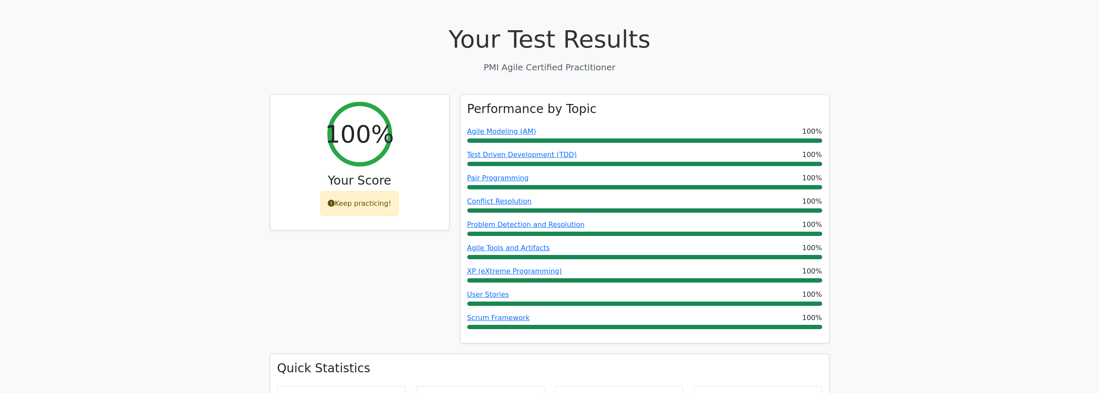
scroll to position [0, 0]
